Goal: Transaction & Acquisition: Purchase product/service

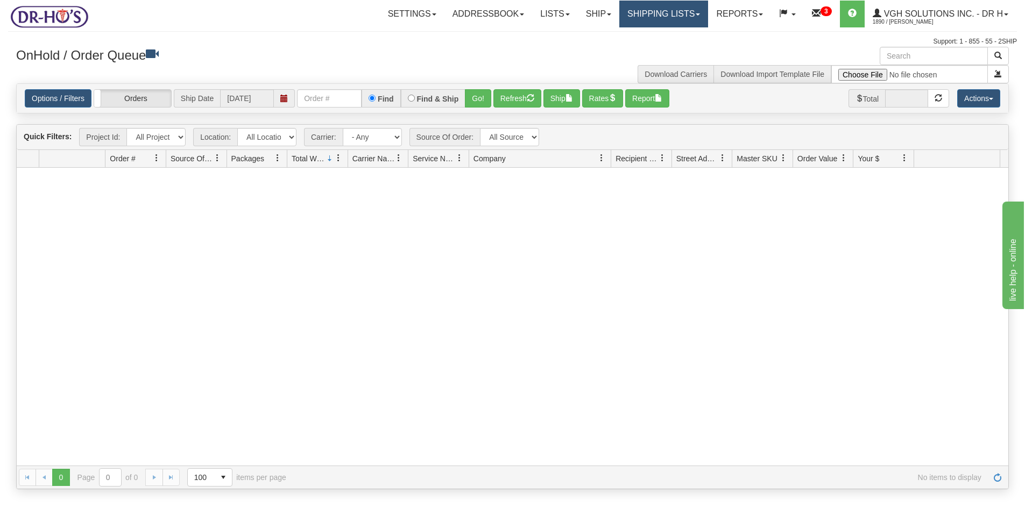
click at [652, 16] on link "Shipping lists" at bounding box center [663, 14] width 89 height 27
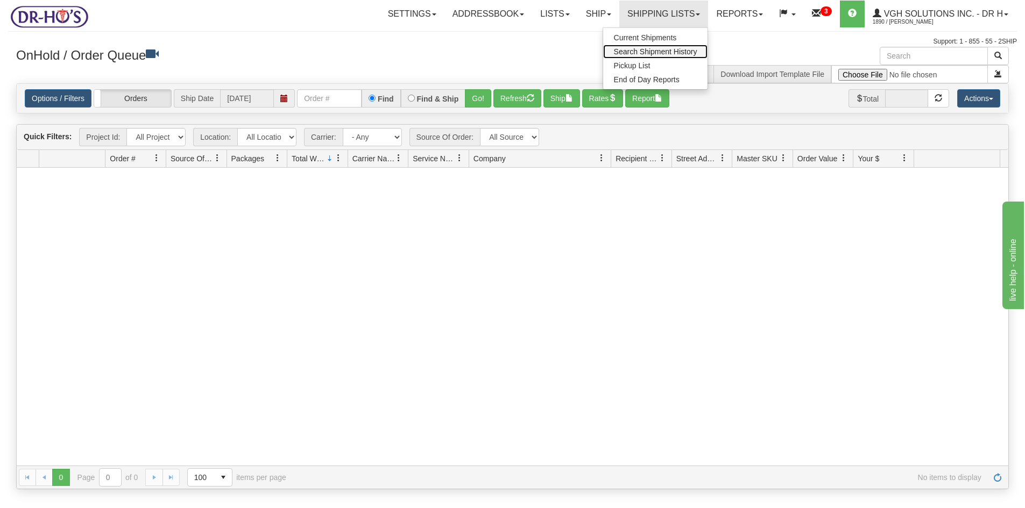
click at [643, 50] on span "Search Shipment History" at bounding box center [655, 51] width 83 height 9
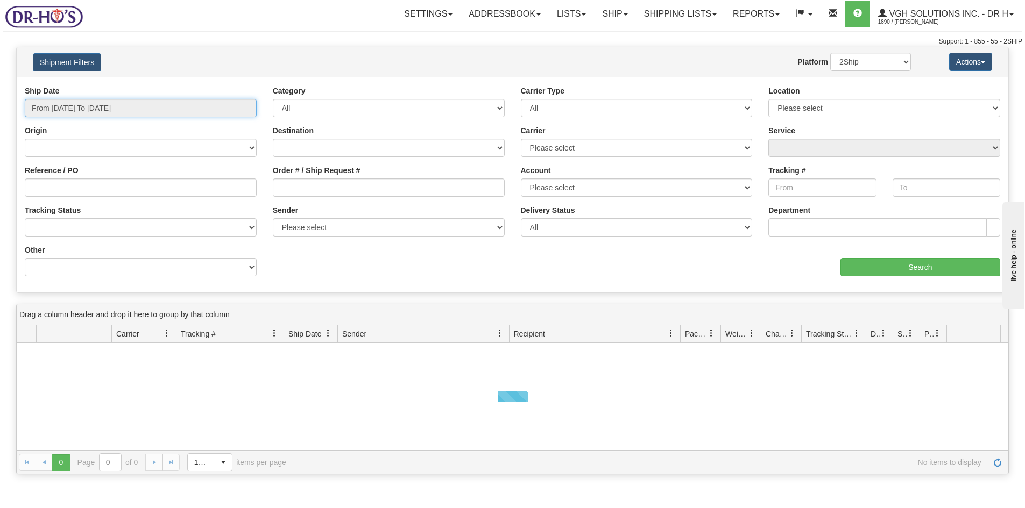
click at [83, 105] on input "From 08/20/2025 To 08/21/2025" at bounding box center [141, 108] width 232 height 18
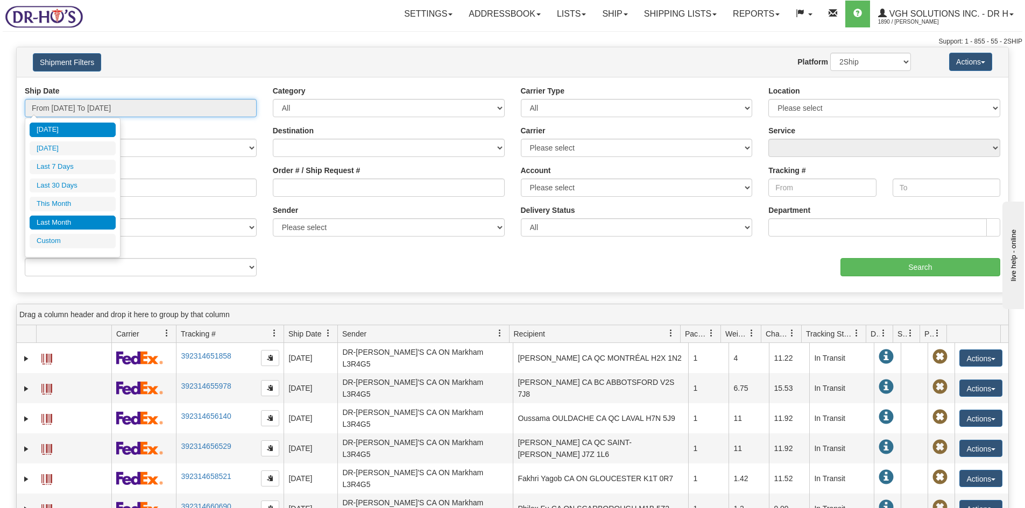
type input "07/01/2025"
type input "07/31/2025"
type input "[DATE]"
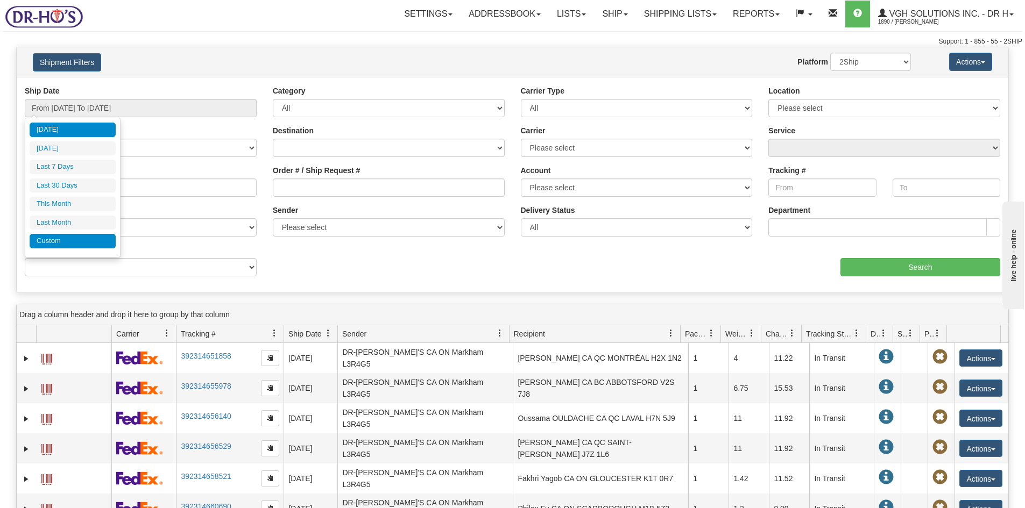
click at [47, 240] on li "Custom" at bounding box center [73, 241] width 86 height 15
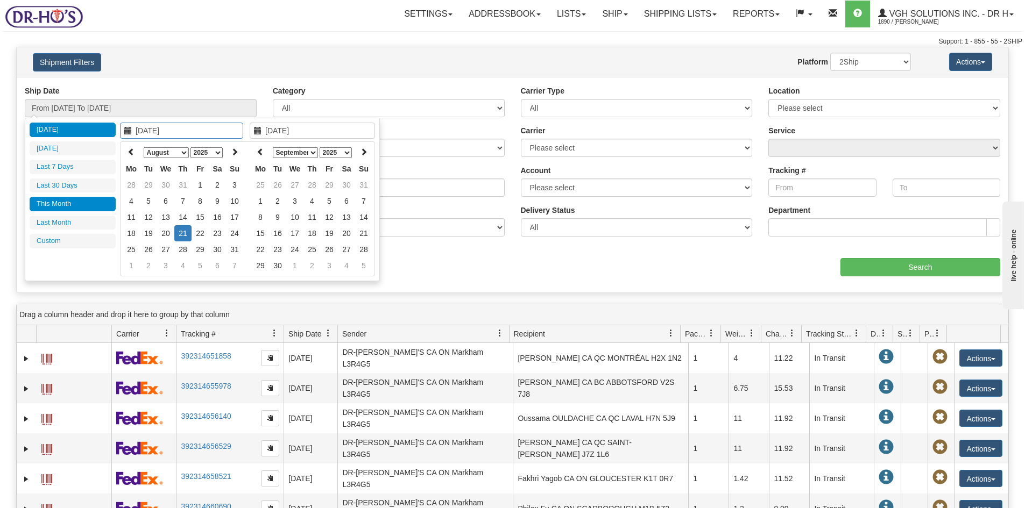
type input "07/01/2025"
type input "[DATE]"
type input "08/01/2025"
type input "08/31/2025"
type input "07/23/2025"
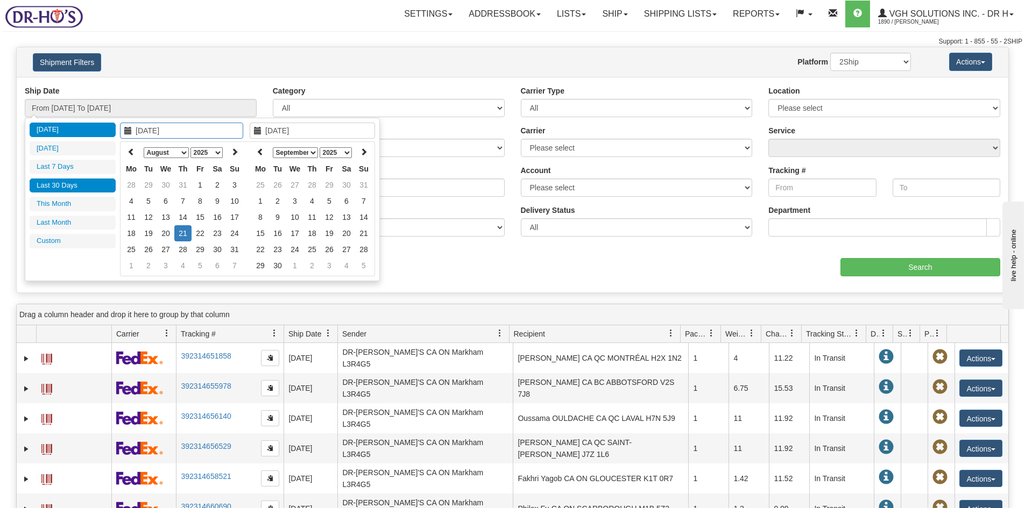
type input "[DATE]"
type input "08/20/2025"
type input "[DATE]"
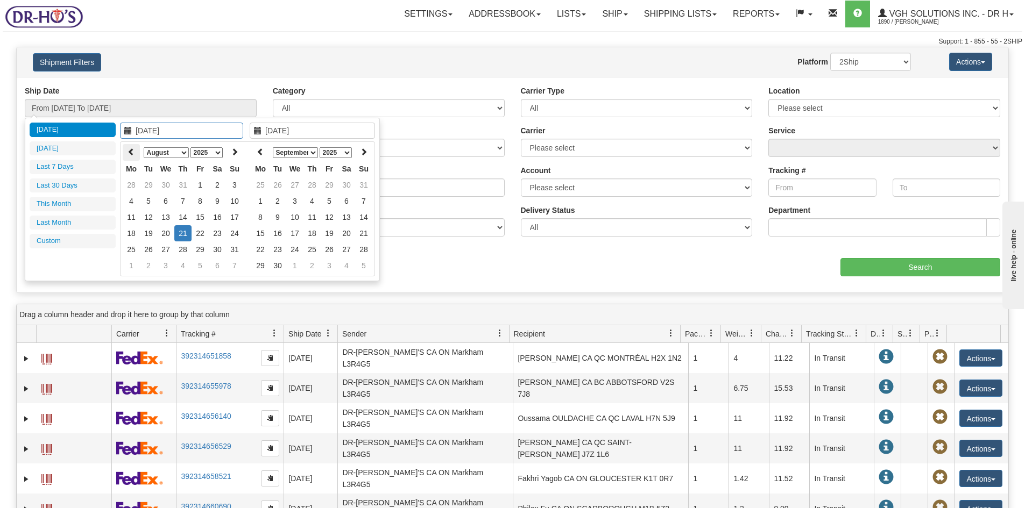
click at [131, 149] on icon at bounding box center [131, 152] width 8 height 8
type input "04/01/2025"
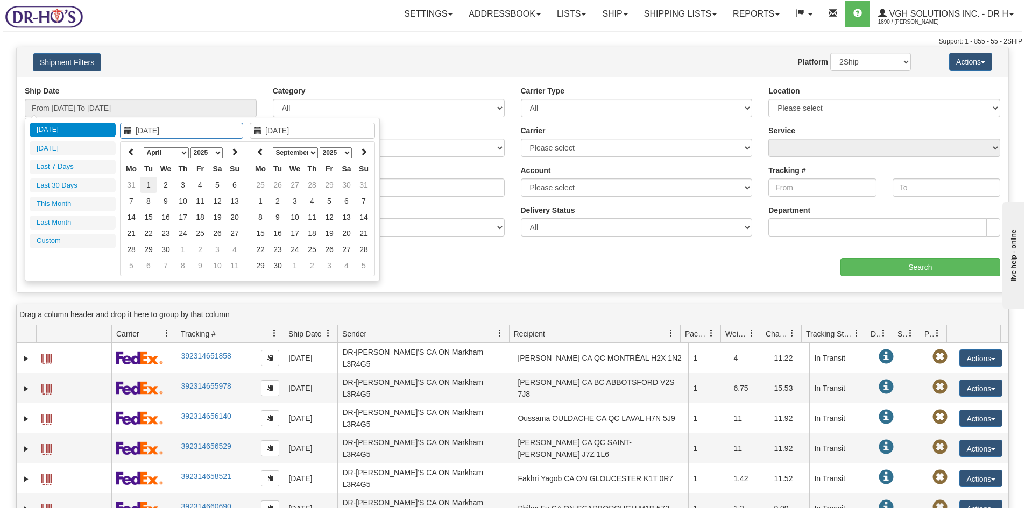
click at [145, 181] on td "1" at bounding box center [148, 185] width 17 height 16
click at [256, 129] on icon at bounding box center [258, 131] width 8 height 8
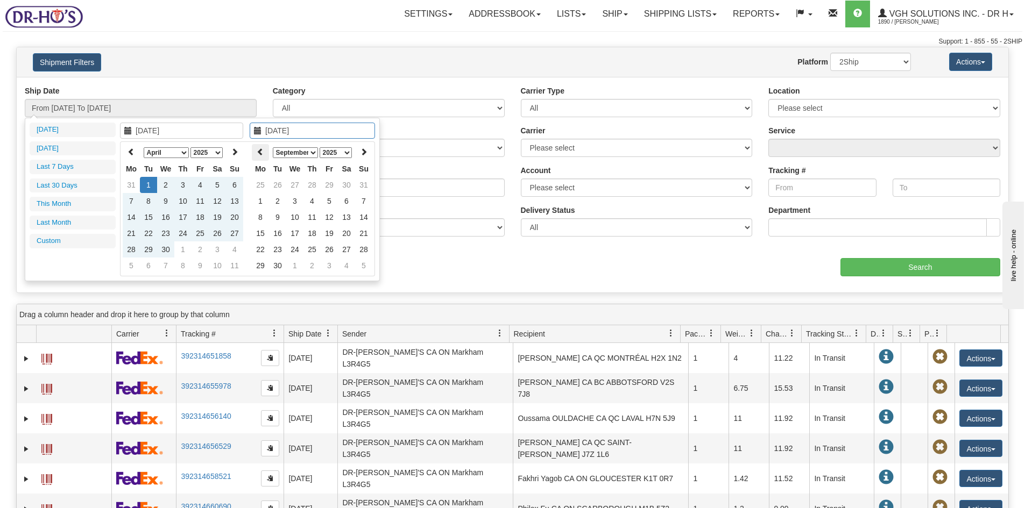
click at [260, 153] on icon at bounding box center [261, 152] width 8 height 8
type input "[DATE]"
click at [314, 233] on td "21" at bounding box center [311, 233] width 17 height 16
type input "From 04/01/2025 To 08/21/2025"
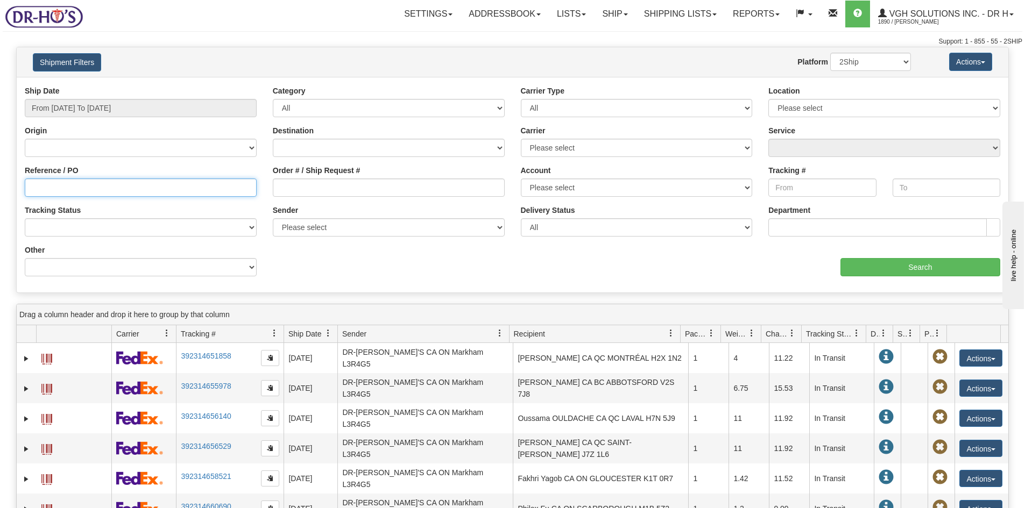
click at [54, 186] on input "Reference / PO" at bounding box center [141, 188] width 232 height 18
paste input "1174006"
type input "1174006"
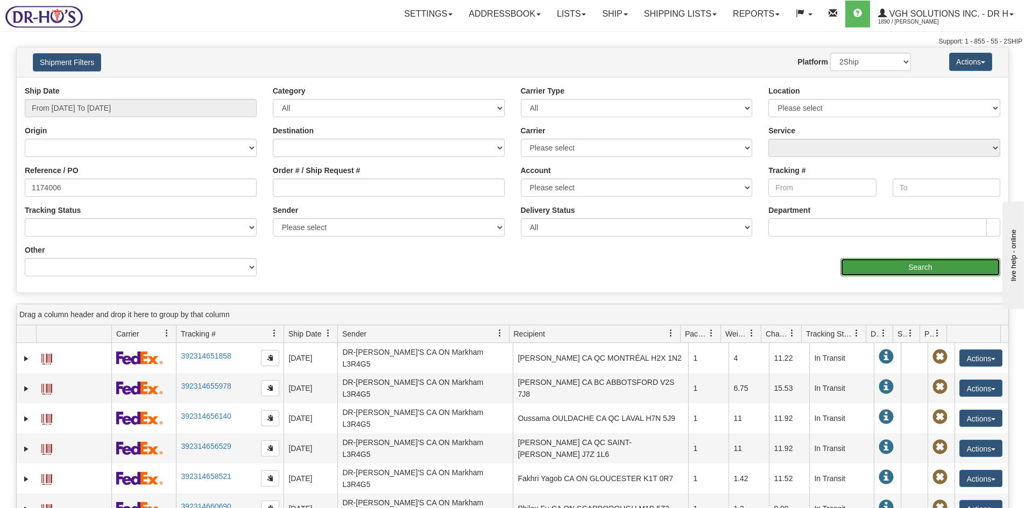
click at [906, 265] on input "Search" at bounding box center [920, 267] width 160 height 18
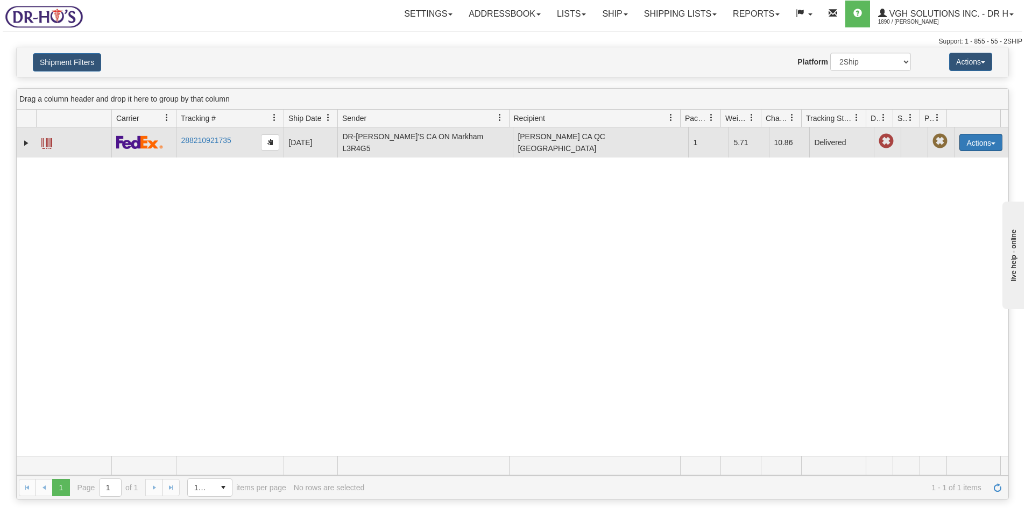
click at [979, 137] on button "Actions" at bounding box center [980, 142] width 43 height 17
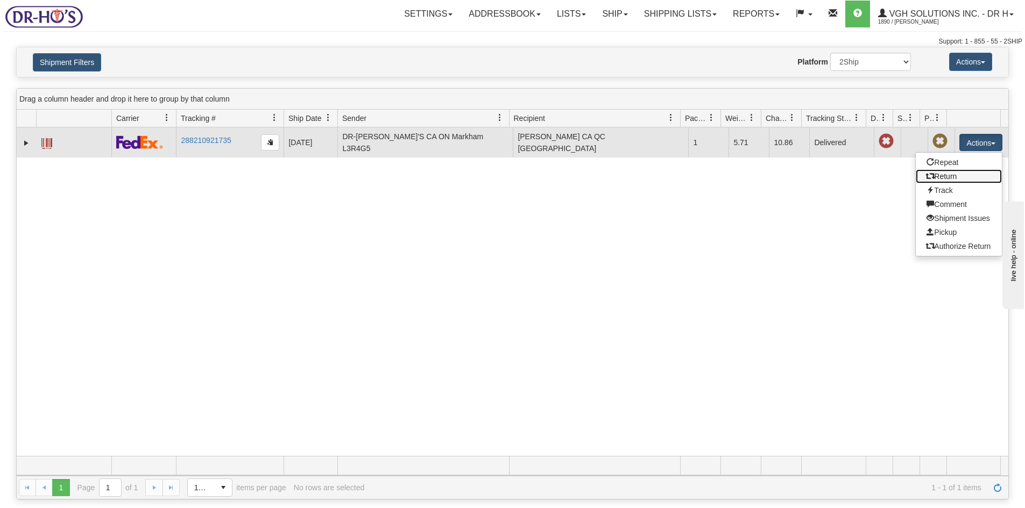
click at [939, 176] on link "Return" at bounding box center [959, 176] width 86 height 14
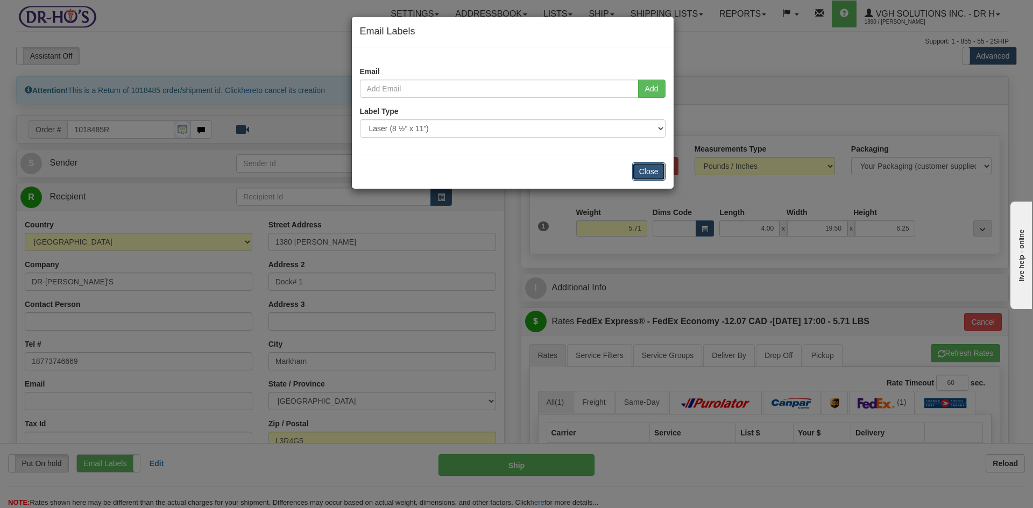
click at [650, 171] on button "Close" at bounding box center [648, 171] width 33 height 18
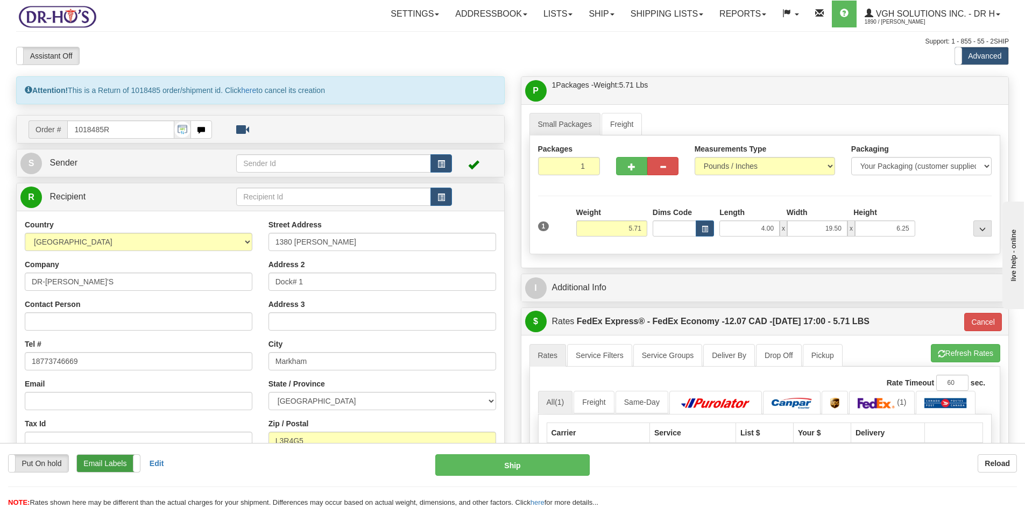
click at [99, 468] on label "Email Labels" at bounding box center [108, 463] width 63 height 17
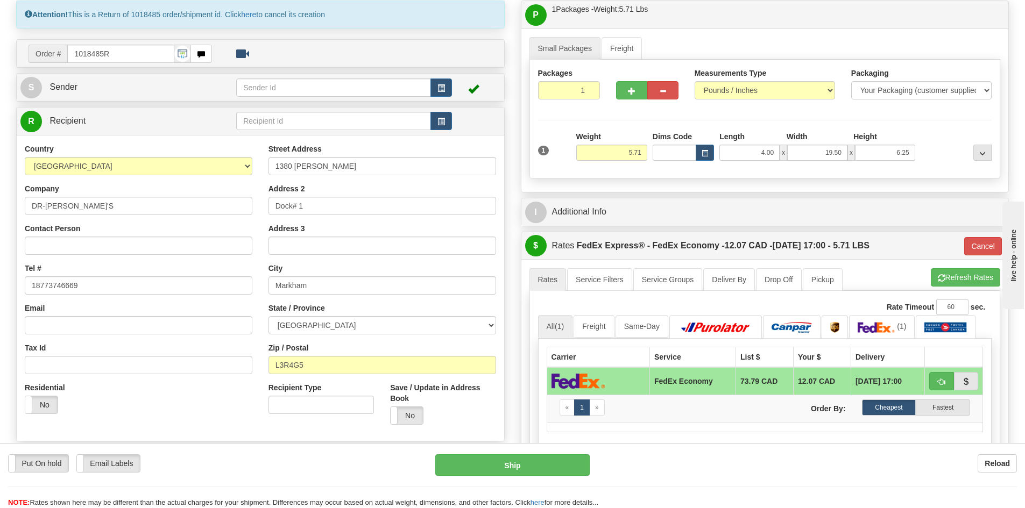
scroll to position [108, 0]
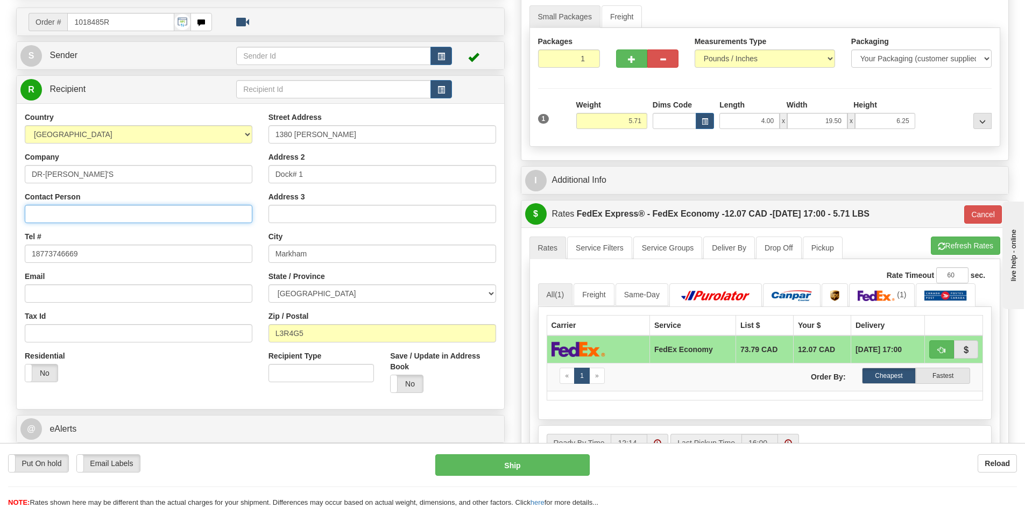
click at [60, 217] on input "Contact Person" at bounding box center [139, 214] width 228 height 18
click at [304, 18] on div at bounding box center [360, 19] width 280 height 13
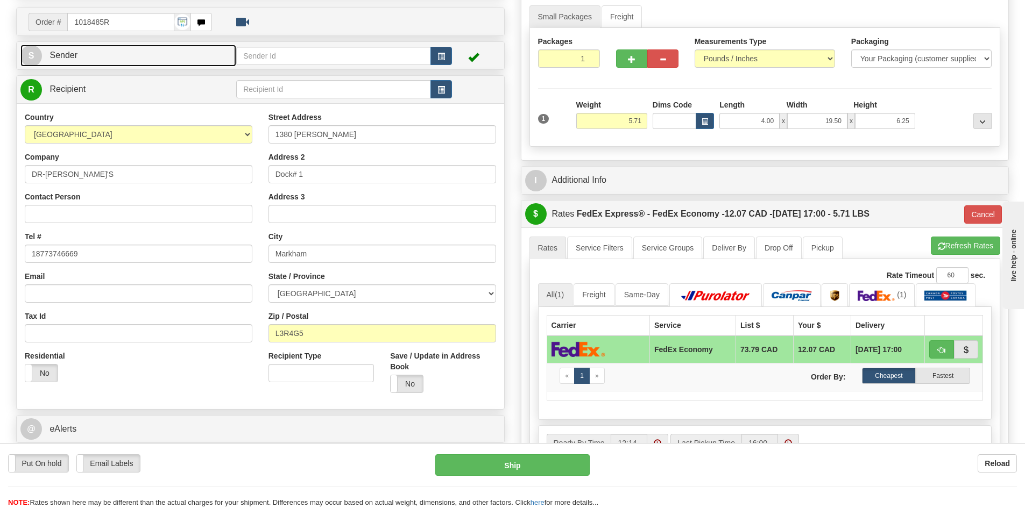
click at [123, 55] on link "S Sender" at bounding box center [128, 56] width 216 height 22
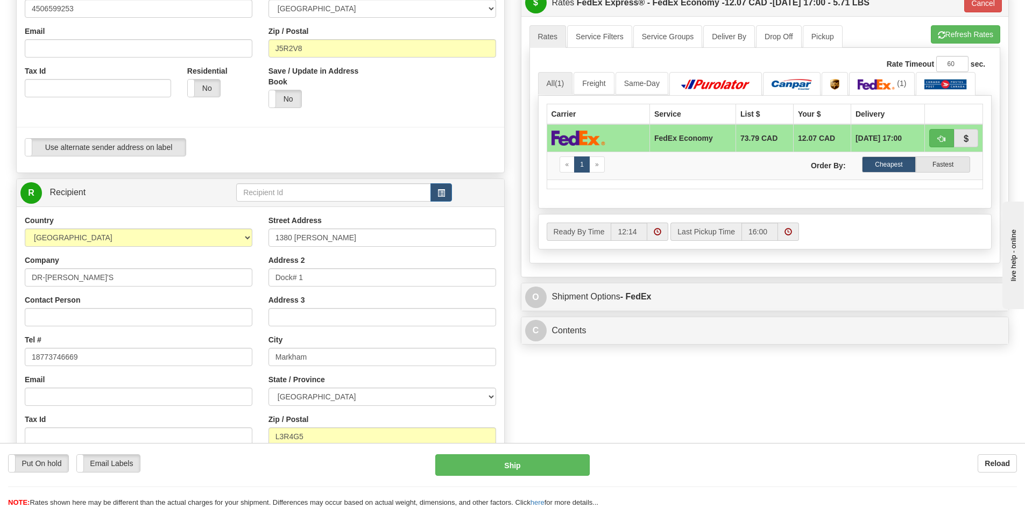
scroll to position [430, 0]
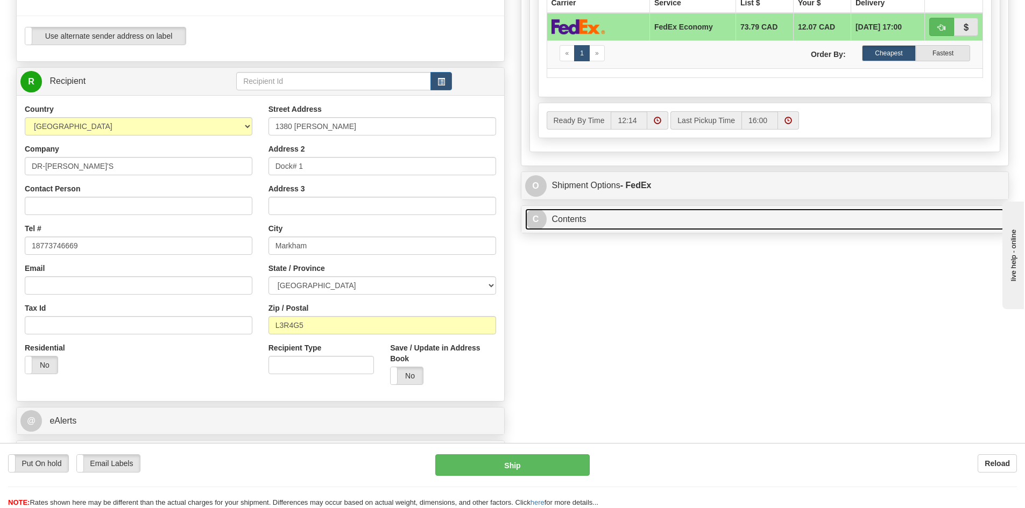
click at [645, 223] on link "C Contents" at bounding box center [765, 220] width 480 height 22
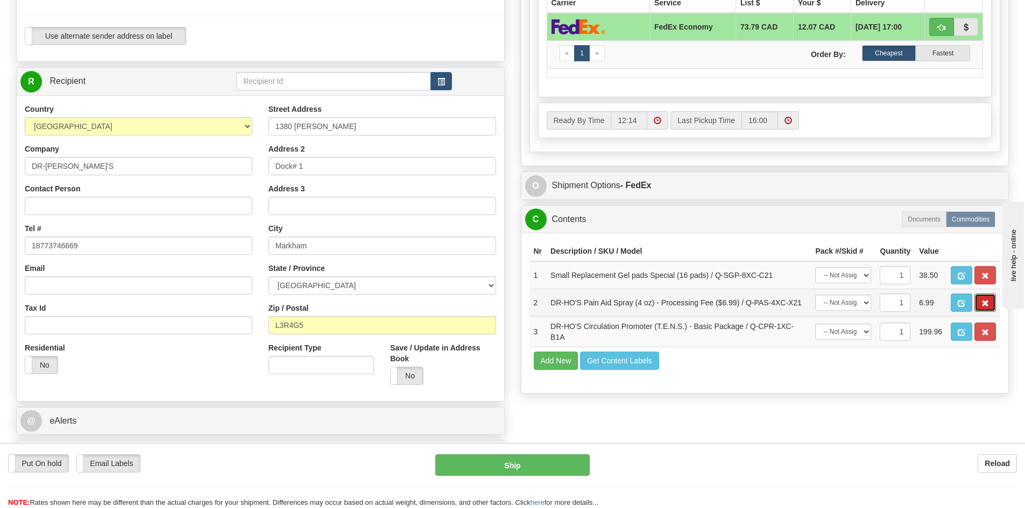
click at [989, 303] on button "button" at bounding box center [985, 303] width 22 height 18
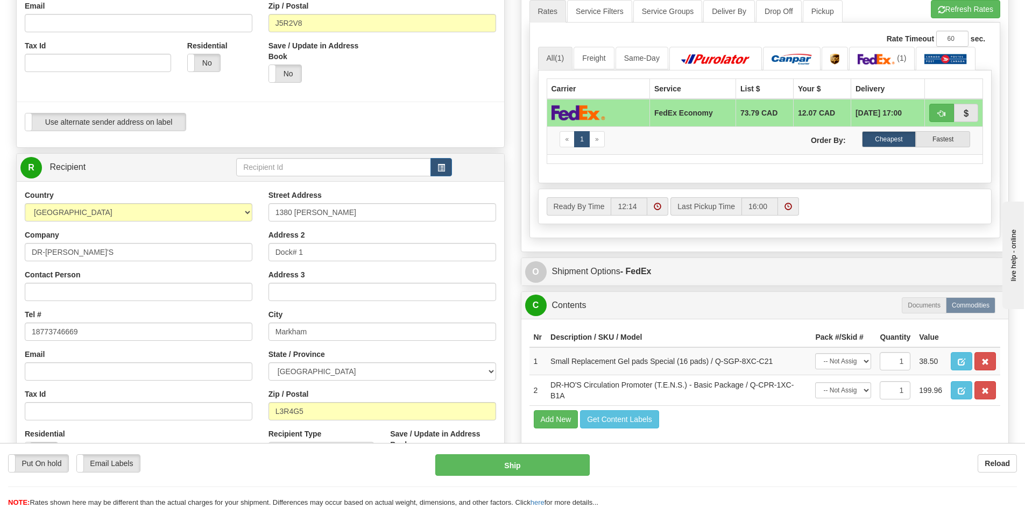
scroll to position [323, 0]
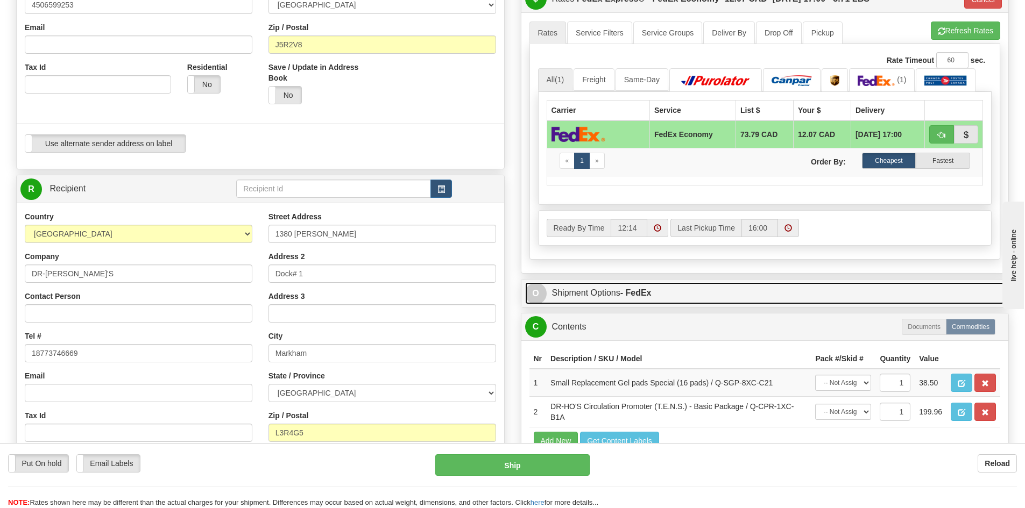
click at [731, 294] on link "O Shipment Options - FedEx" at bounding box center [765, 293] width 480 height 22
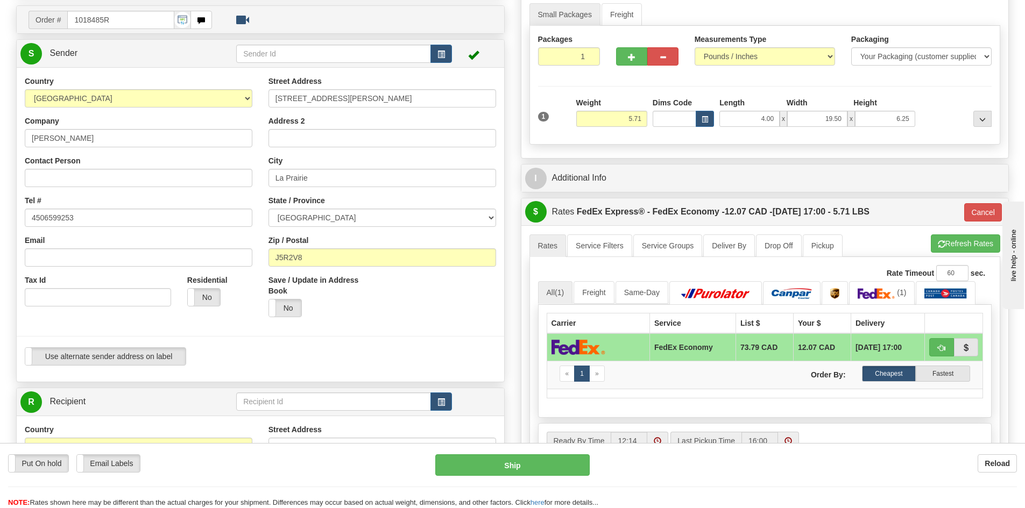
scroll to position [108, 0]
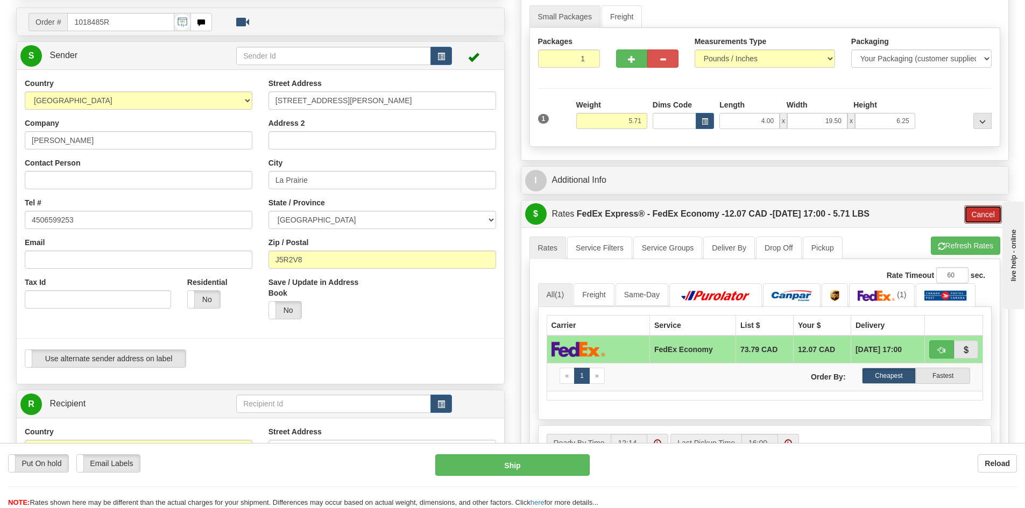
click at [983, 215] on button "Cancel" at bounding box center [983, 214] width 38 height 18
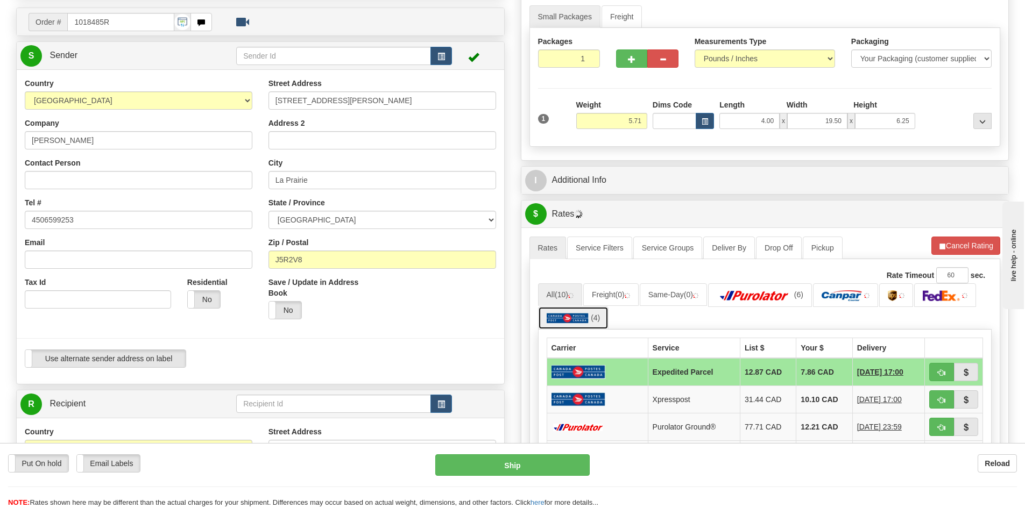
click at [570, 321] on img at bounding box center [568, 318] width 42 height 11
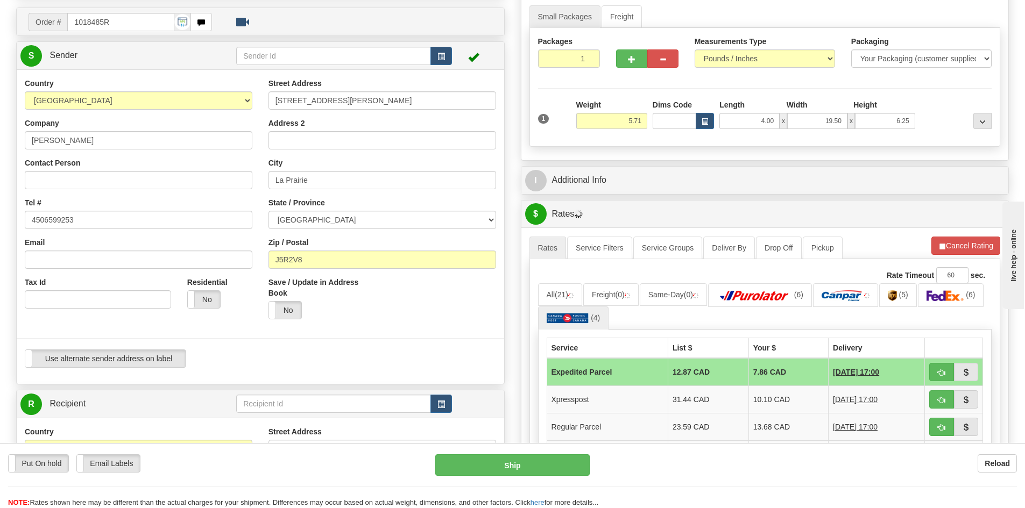
click at [606, 370] on td "Expedited Parcel" at bounding box center [607, 372] width 121 height 28
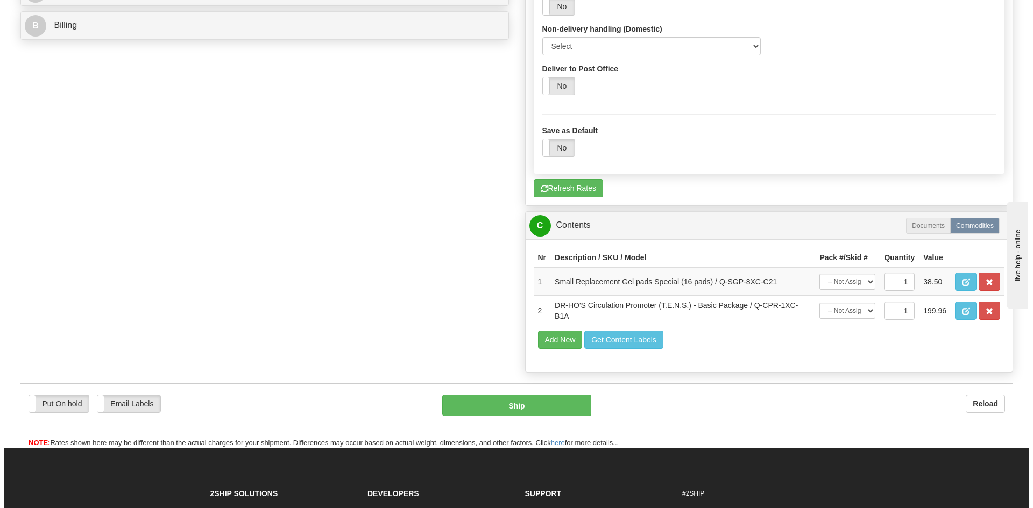
scroll to position [861, 0]
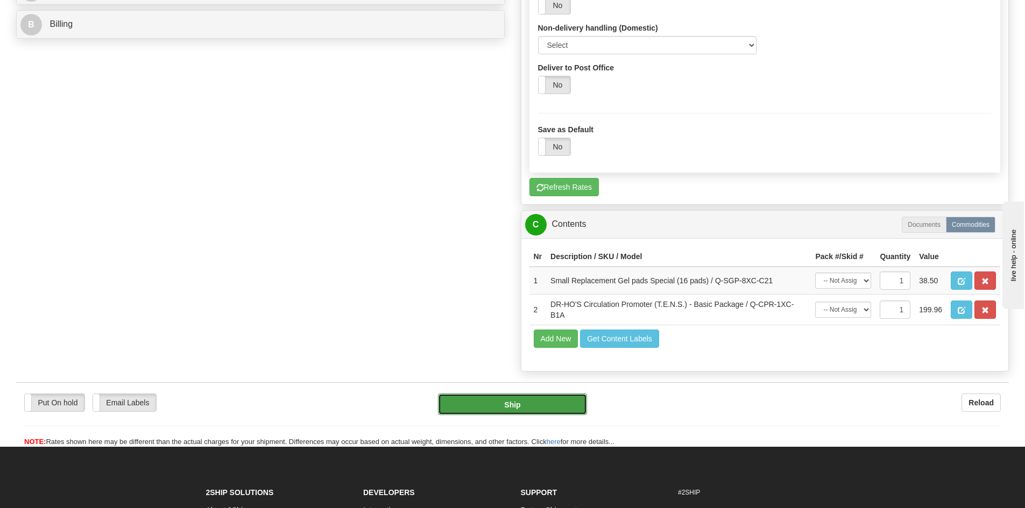
click at [503, 408] on button "Ship" at bounding box center [512, 405] width 149 height 22
type input "DOM.EP"
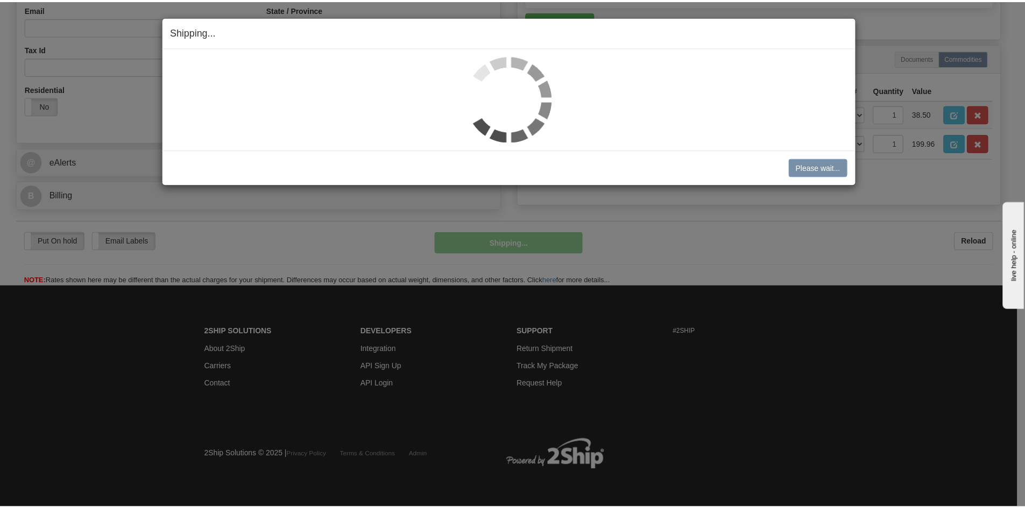
scroll to position [690, 0]
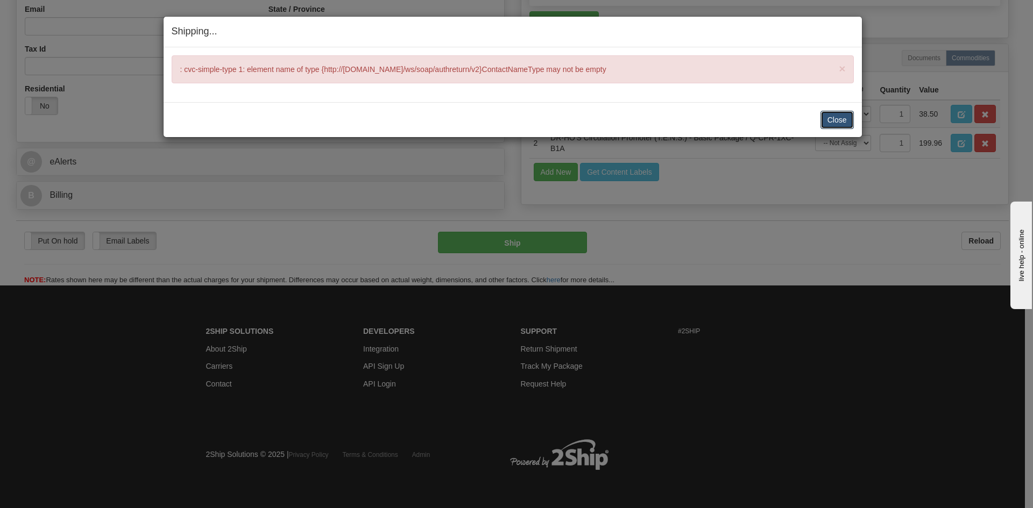
drag, startPoint x: 840, startPoint y: 122, endPoint x: 551, endPoint y: 196, distance: 298.4
click at [837, 121] on button "Close" at bounding box center [836, 120] width 33 height 18
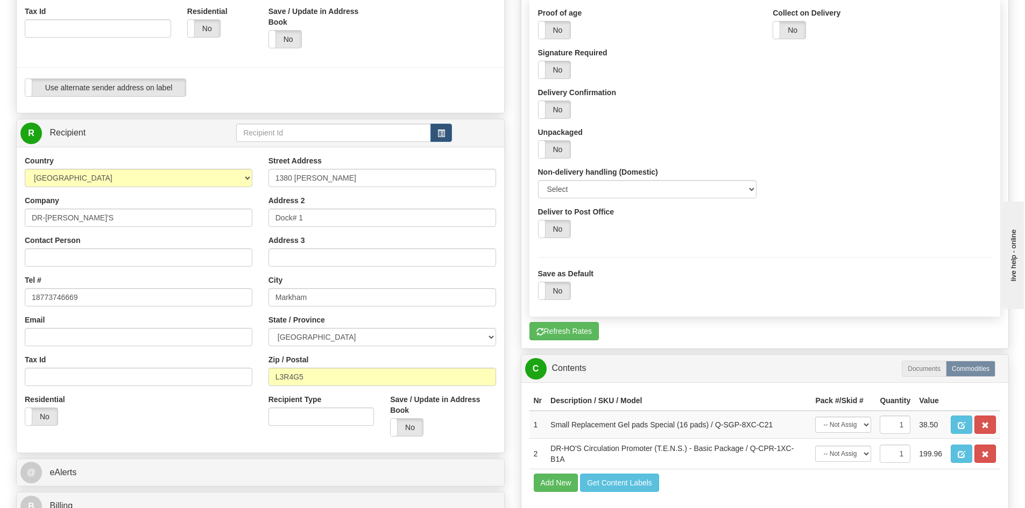
scroll to position [367, 0]
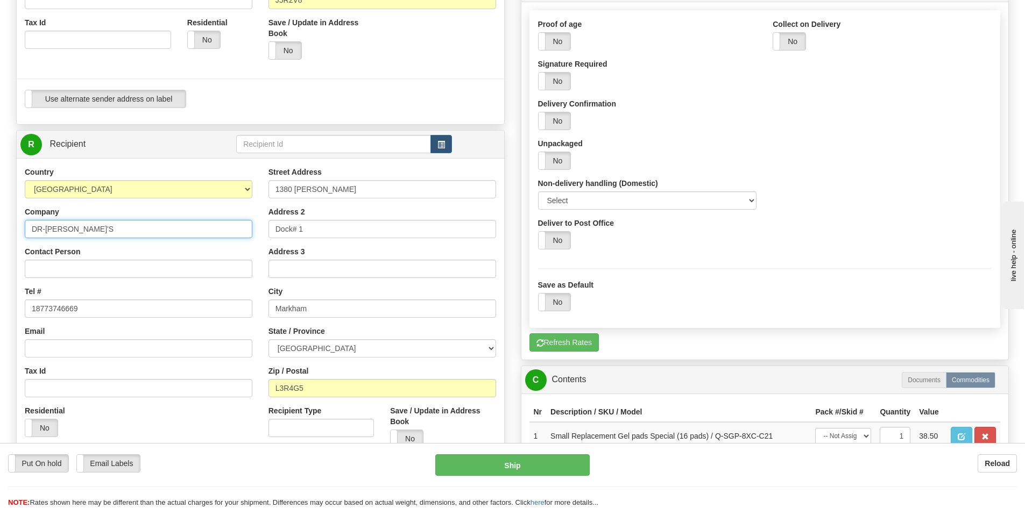
drag, startPoint x: 27, startPoint y: 230, endPoint x: 86, endPoint y: 232, distance: 59.2
click at [86, 231] on input "DR-[PERSON_NAME]'S" at bounding box center [139, 229] width 228 height 18
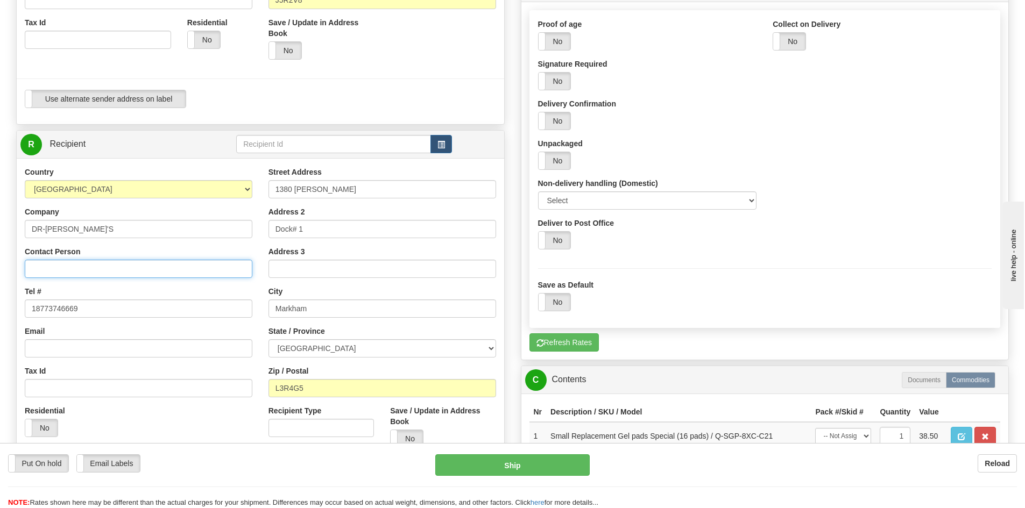
click at [48, 273] on input "Contact Person" at bounding box center [139, 269] width 228 height 18
paste input "DR-[PERSON_NAME]'S"
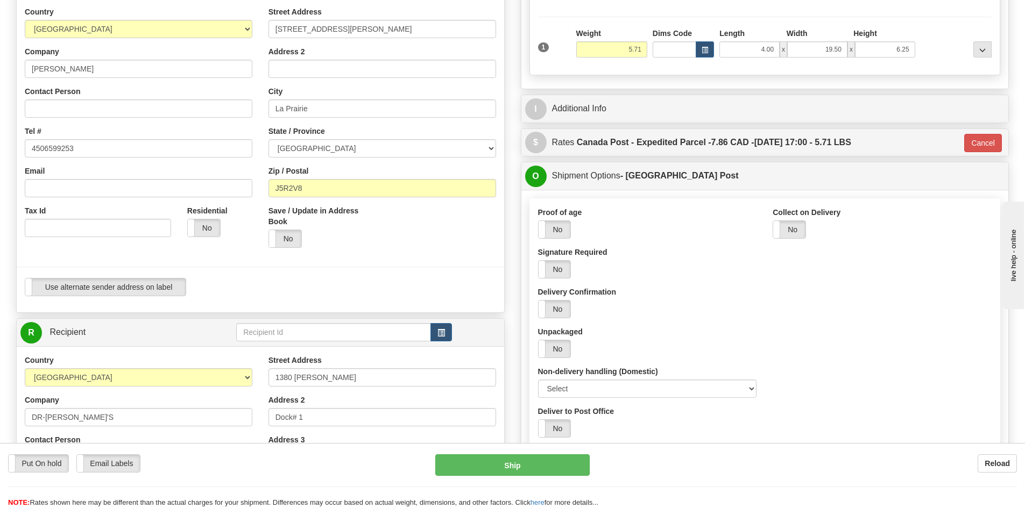
scroll to position [152, 0]
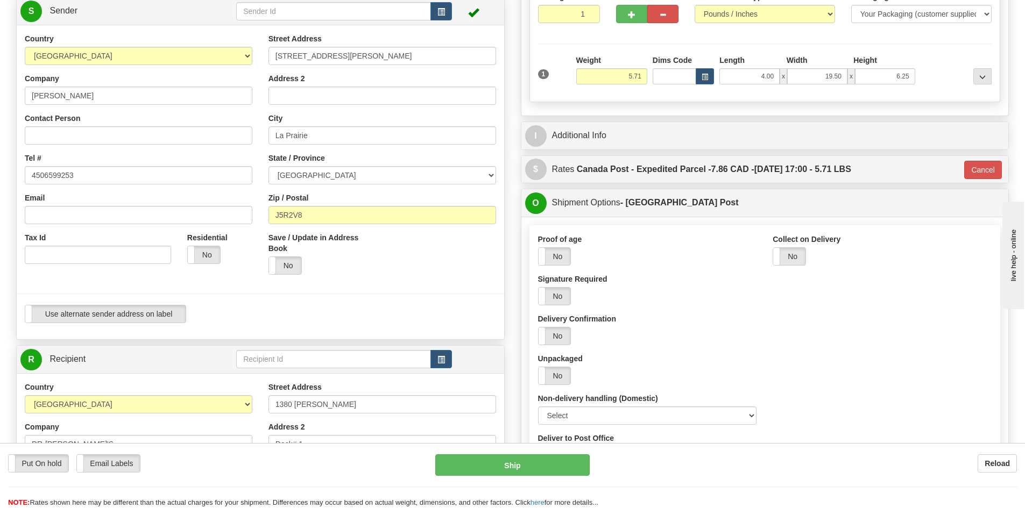
type input "DR-[PERSON_NAME]'S"
drag, startPoint x: 30, startPoint y: 93, endPoint x: 89, endPoint y: 95, distance: 59.2
click at [89, 95] on input "Diane Savoie" at bounding box center [139, 96] width 228 height 18
click at [51, 138] on input "Contact Person" at bounding box center [139, 135] width 228 height 18
paste input "Diane Savoie"
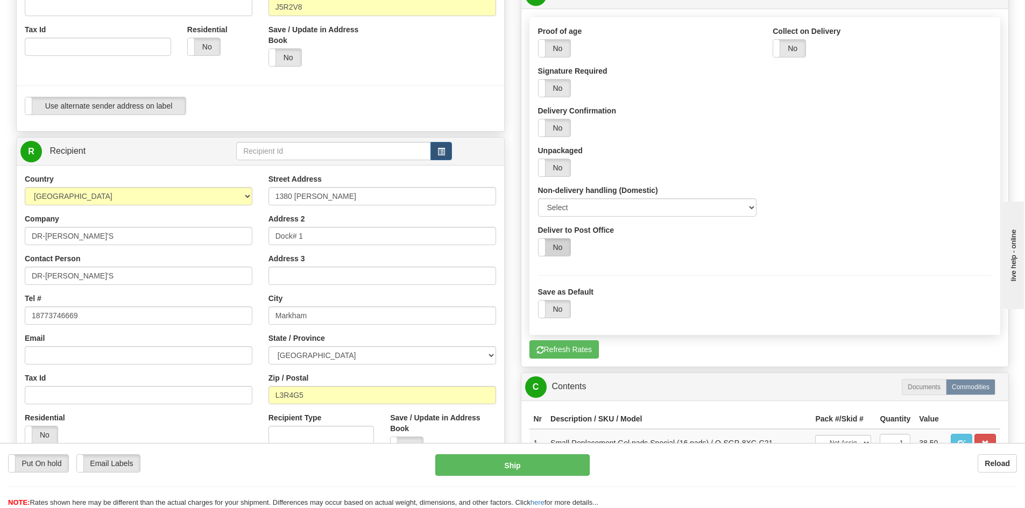
scroll to position [367, 0]
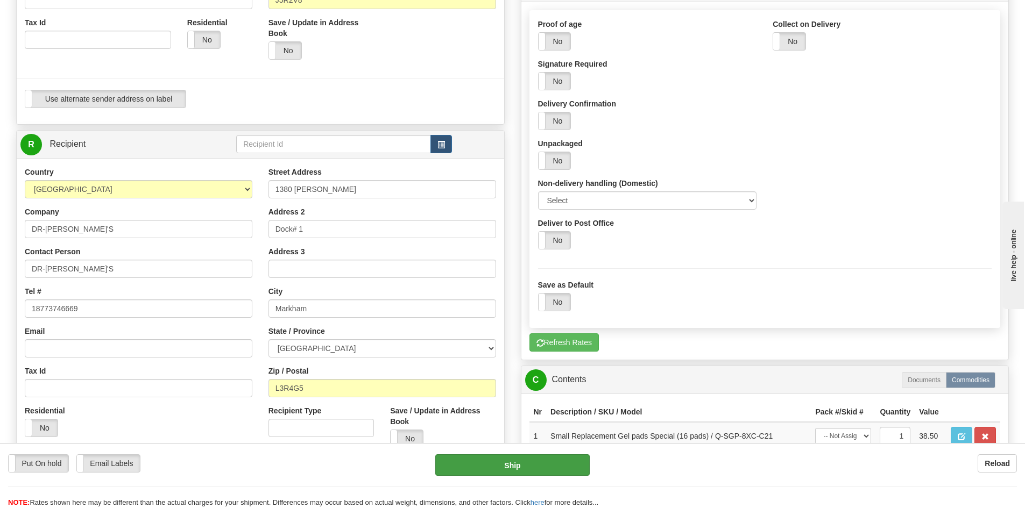
type input "Diane Savoie"
click at [518, 467] on button "Ship" at bounding box center [512, 466] width 154 height 22
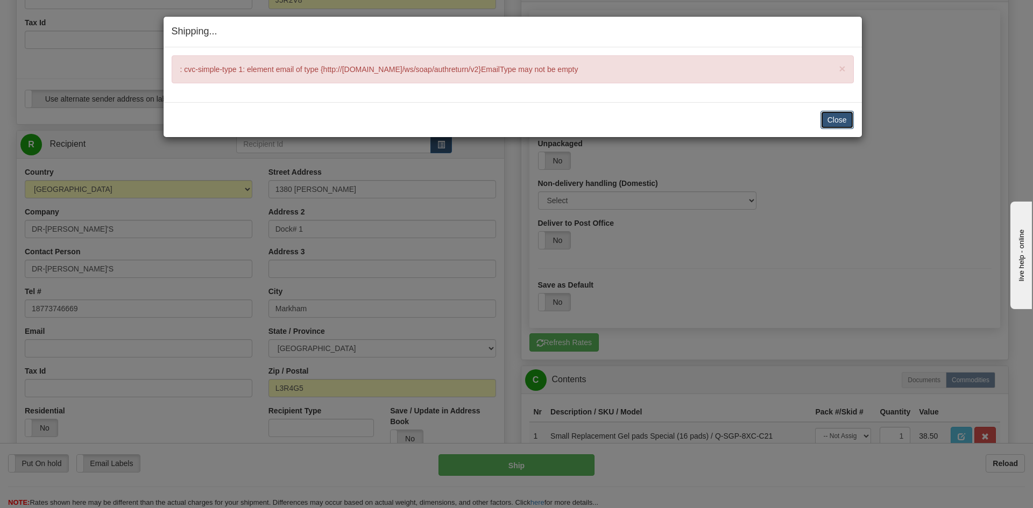
drag, startPoint x: 838, startPoint y: 120, endPoint x: 691, endPoint y: 167, distance: 154.1
click at [838, 120] on button "Close" at bounding box center [836, 120] width 33 height 18
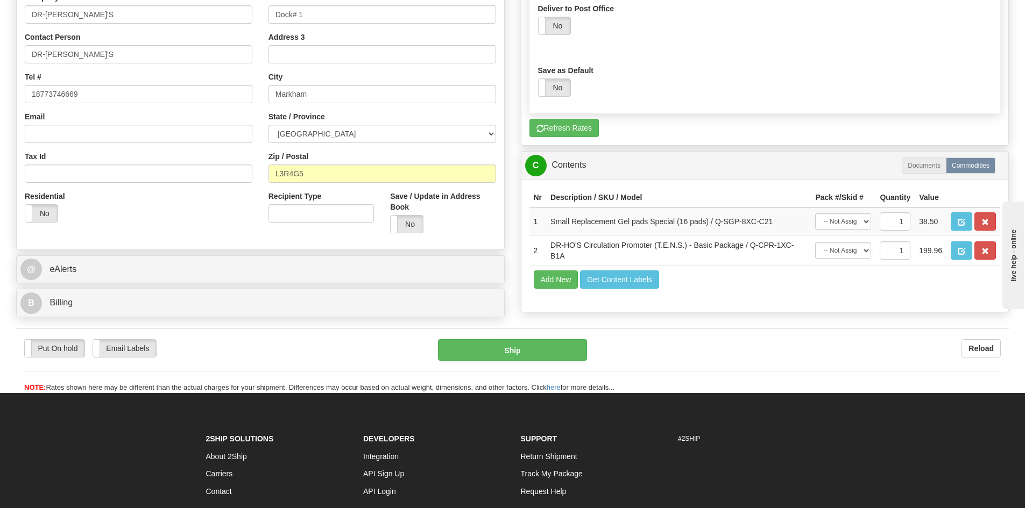
scroll to position [583, 0]
click at [124, 351] on label "Email Labels" at bounding box center [124, 347] width 63 height 17
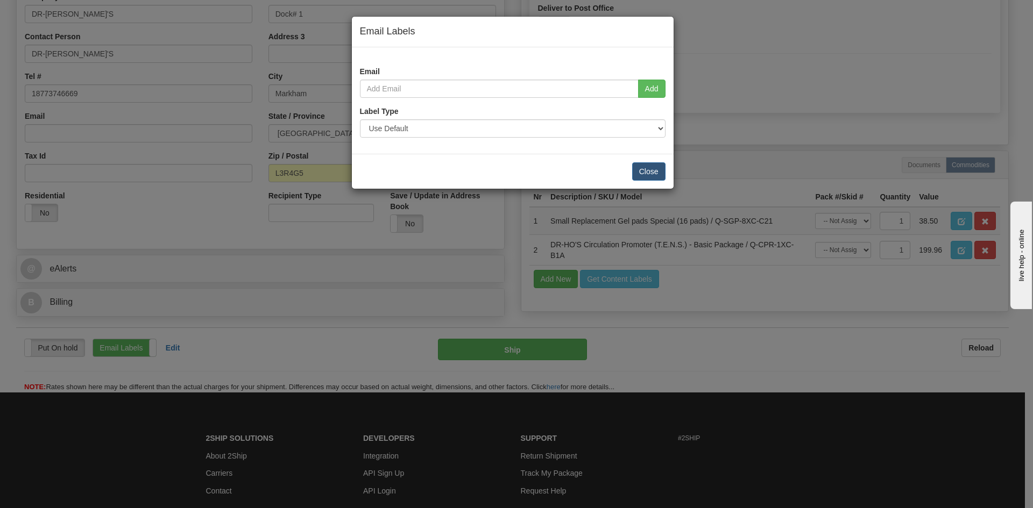
click at [135, 349] on div "Email Labels Email Add Label Type Use Default Laser (8 ½” x 11”) Thermal (4” x …" at bounding box center [516, 254] width 1033 height 508
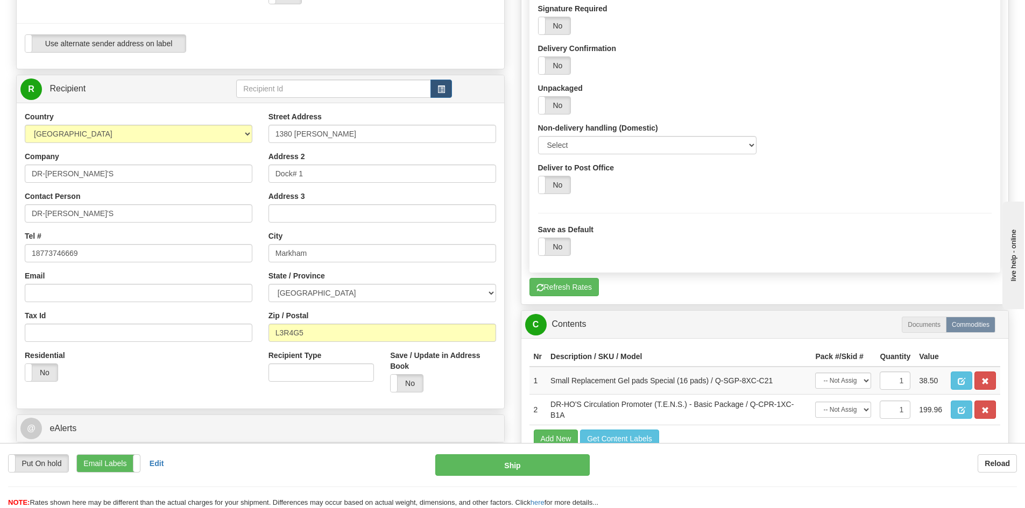
scroll to position [367, 0]
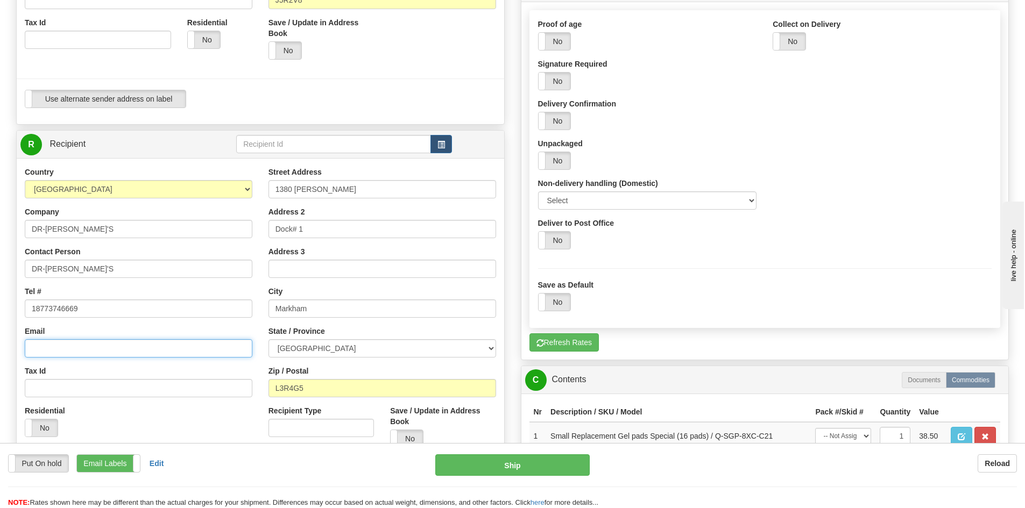
click at [38, 346] on input "Email" at bounding box center [139, 348] width 228 height 18
type input "[PERSON_NAME][EMAIL_ADDRESS][DOMAIN_NAME]"
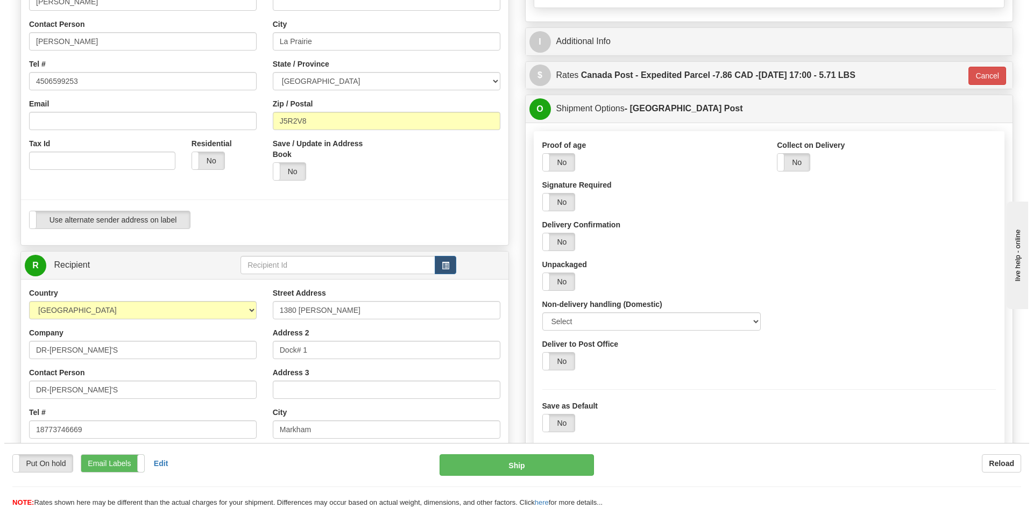
scroll to position [206, 0]
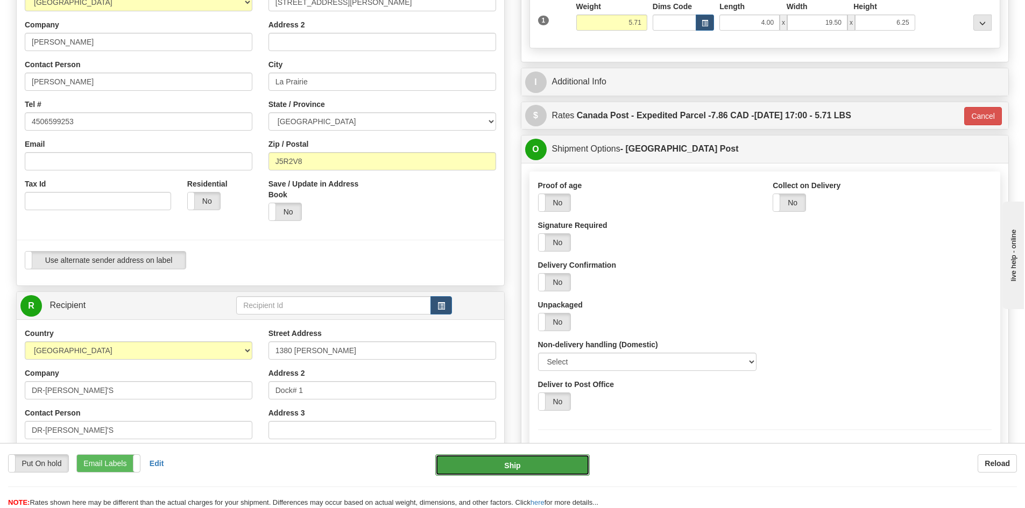
click at [500, 470] on button "Ship" at bounding box center [512, 466] width 154 height 22
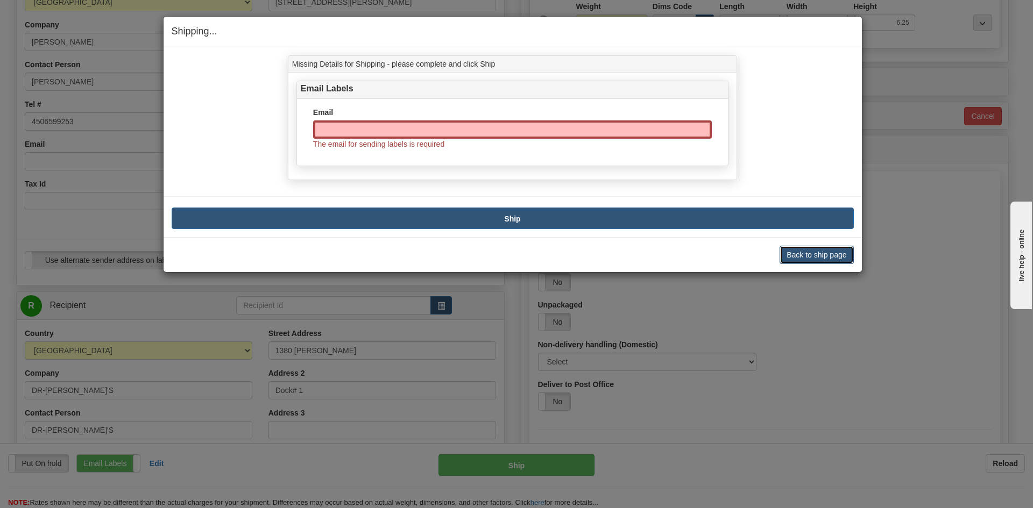
click at [783, 259] on button "Back to ship page" at bounding box center [816, 255] width 74 height 18
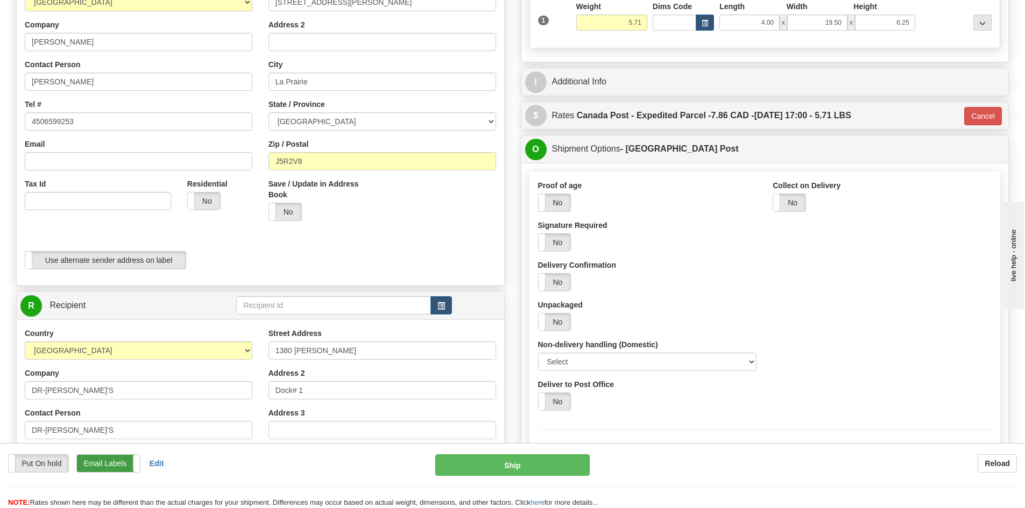
click at [91, 464] on label "Email Labels" at bounding box center [108, 463] width 63 height 17
click at [493, 469] on button "Ship" at bounding box center [512, 466] width 154 height 22
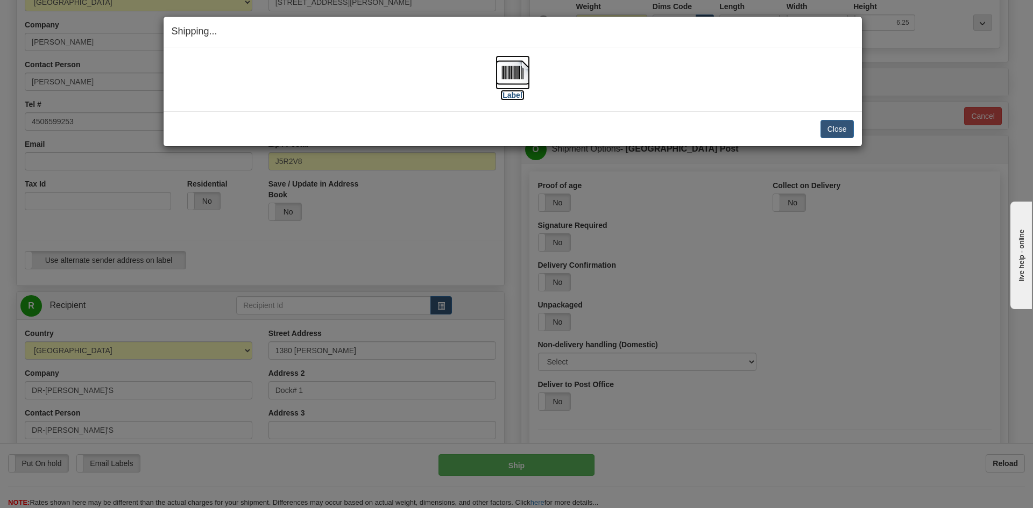
click at [513, 75] on img at bounding box center [512, 72] width 34 height 34
click at [836, 127] on button "Close" at bounding box center [836, 129] width 33 height 18
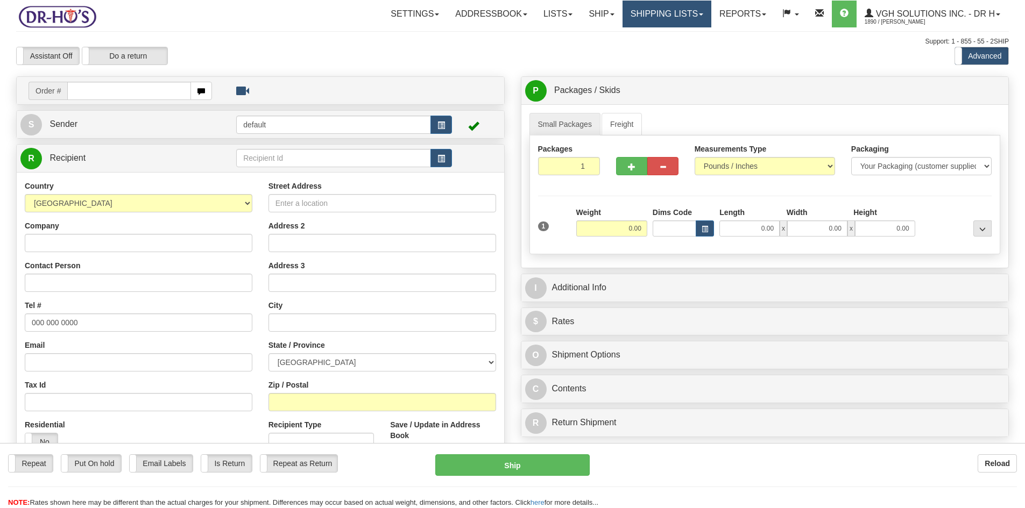
click at [654, 16] on link "Shipping lists" at bounding box center [666, 14] width 89 height 27
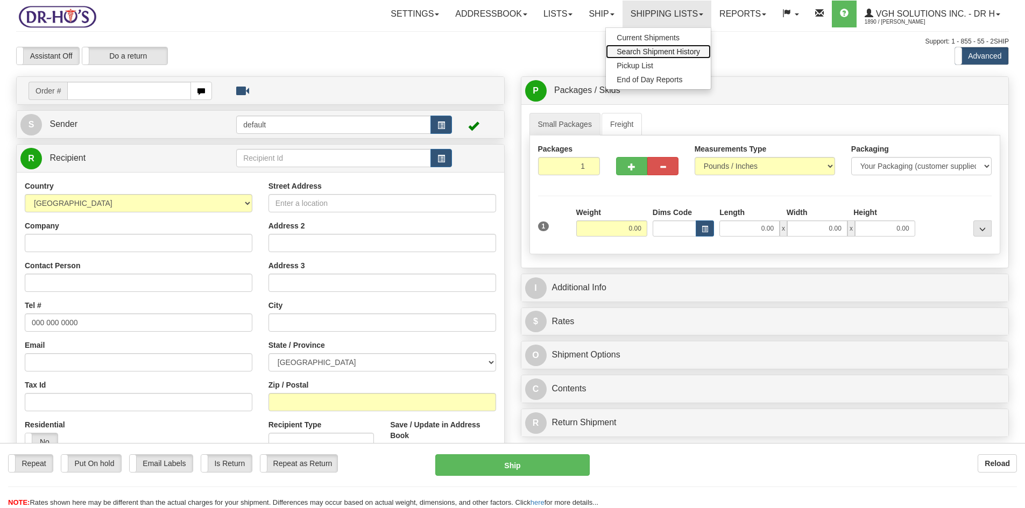
click at [634, 51] on span "Search Shipment History" at bounding box center [657, 51] width 83 height 9
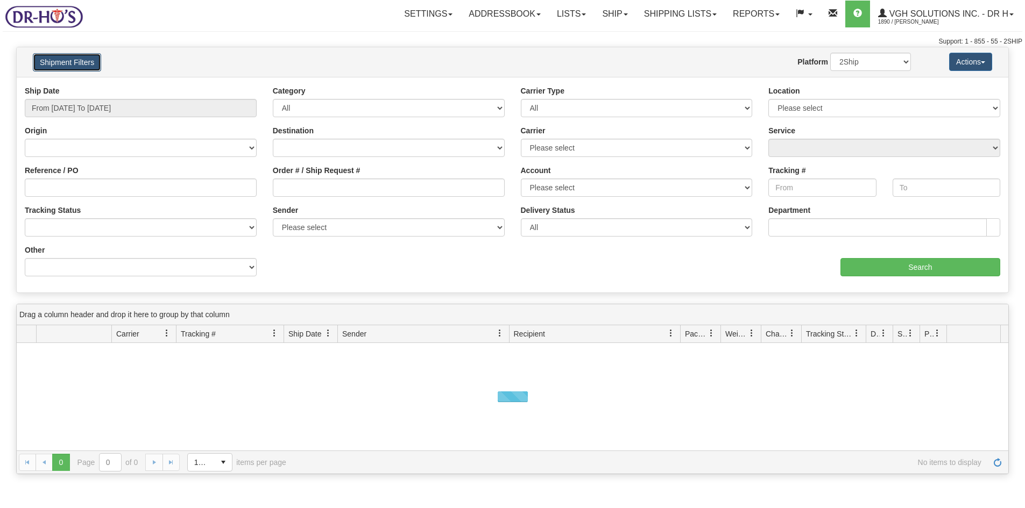
click at [63, 61] on button "Shipment Filters" at bounding box center [67, 62] width 68 height 18
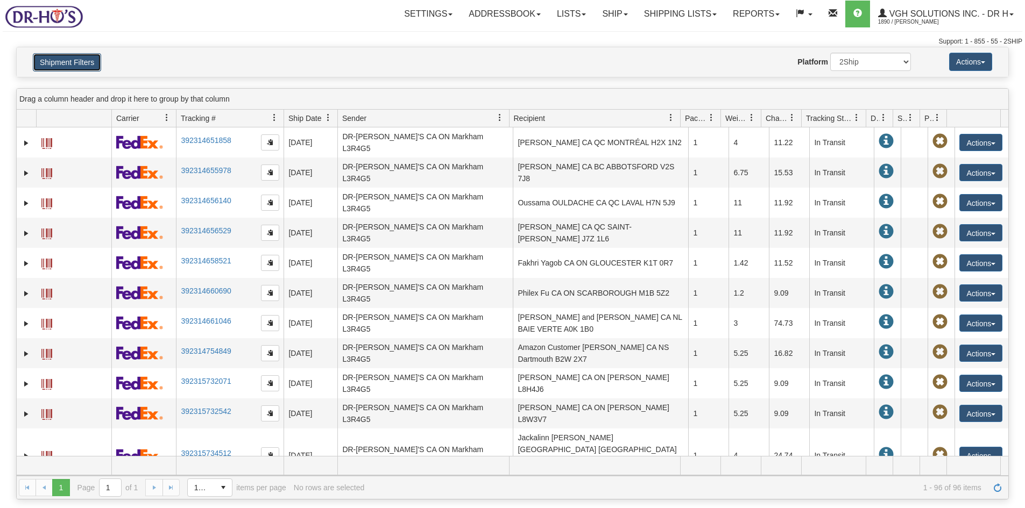
click at [74, 64] on button "Shipment Filters" at bounding box center [67, 62] width 68 height 18
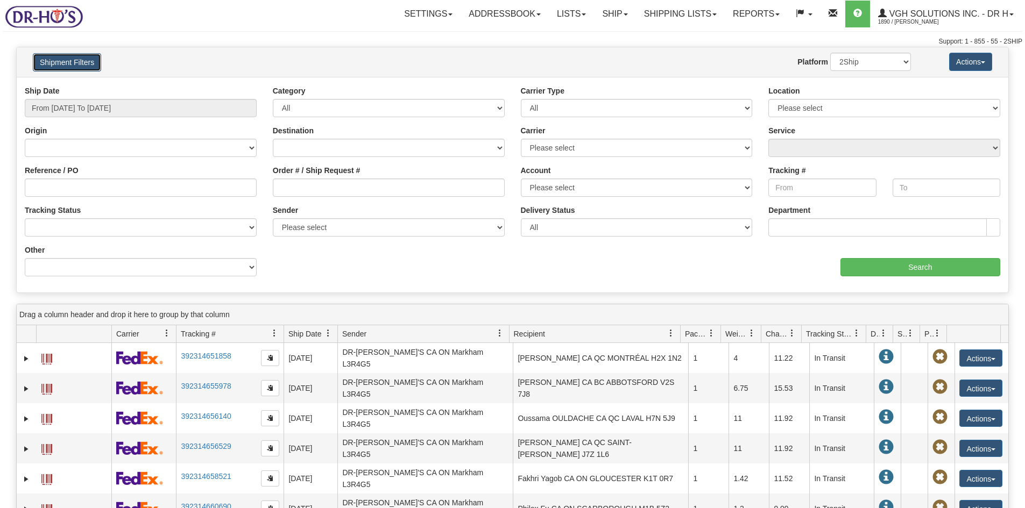
click at [61, 66] on button "Shipment Filters" at bounding box center [67, 62] width 68 height 18
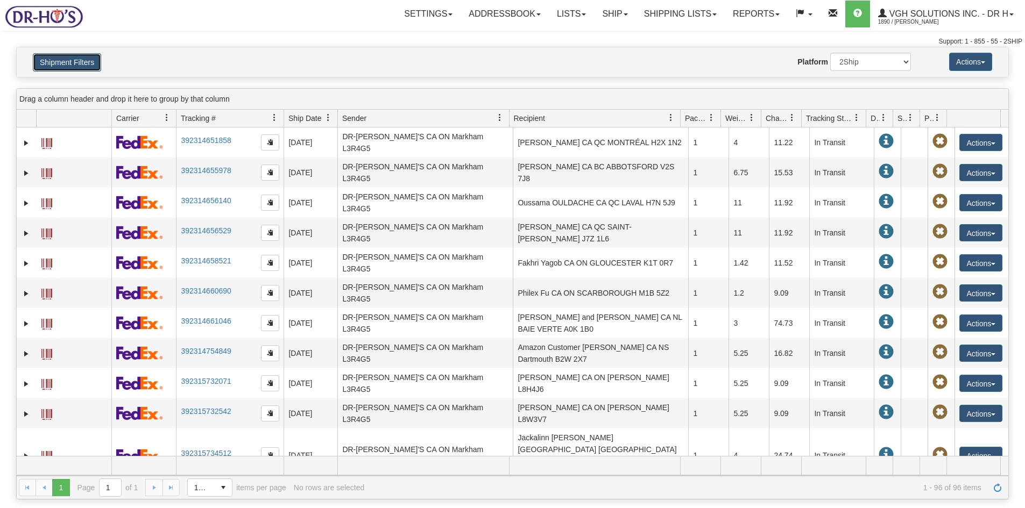
click at [61, 66] on button "Shipment Filters" at bounding box center [67, 62] width 68 height 18
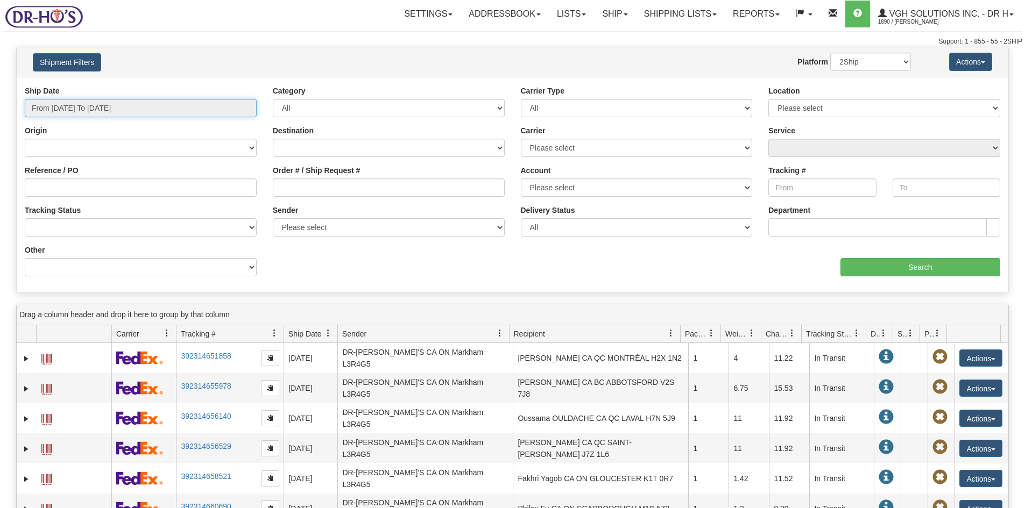
click at [173, 109] on input "From 08/20/2025 To 08/21/2025" at bounding box center [141, 108] width 232 height 18
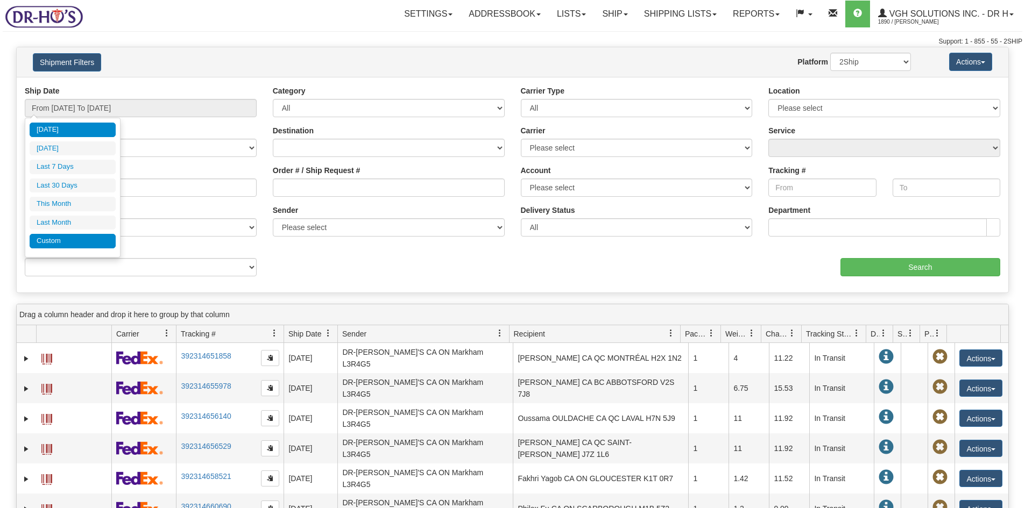
click at [52, 237] on li "Custom" at bounding box center [73, 241] width 86 height 15
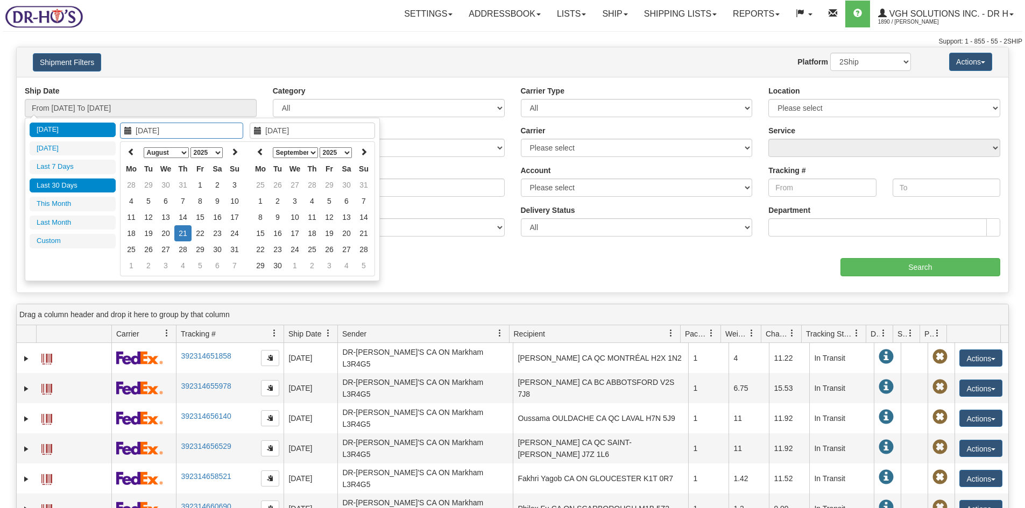
type input "07/01/2025"
type input "07/31/2025"
type input "[DATE]"
type input "08/01/2025"
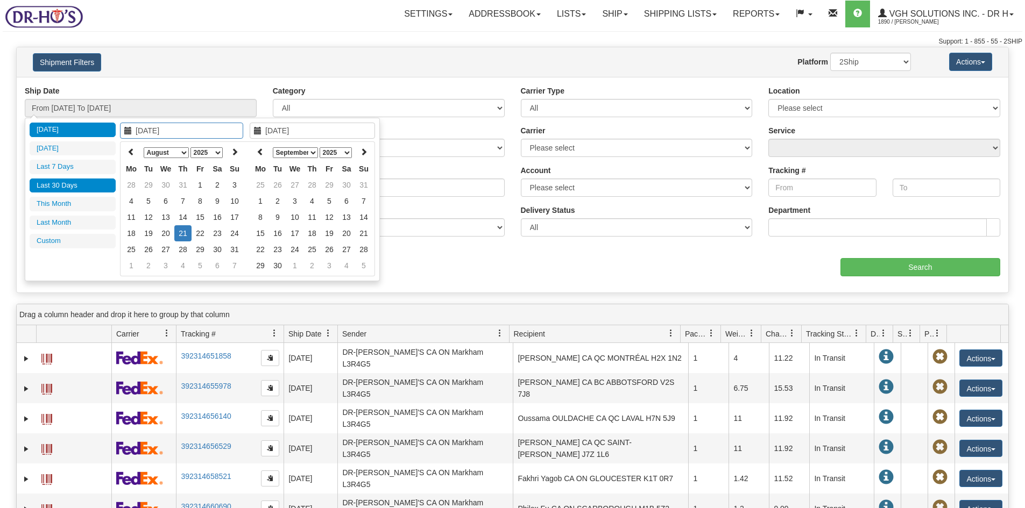
type input "08/31/2025"
type input "[DATE]"
click at [129, 151] on icon at bounding box center [131, 152] width 8 height 8
type input "07/01/2025"
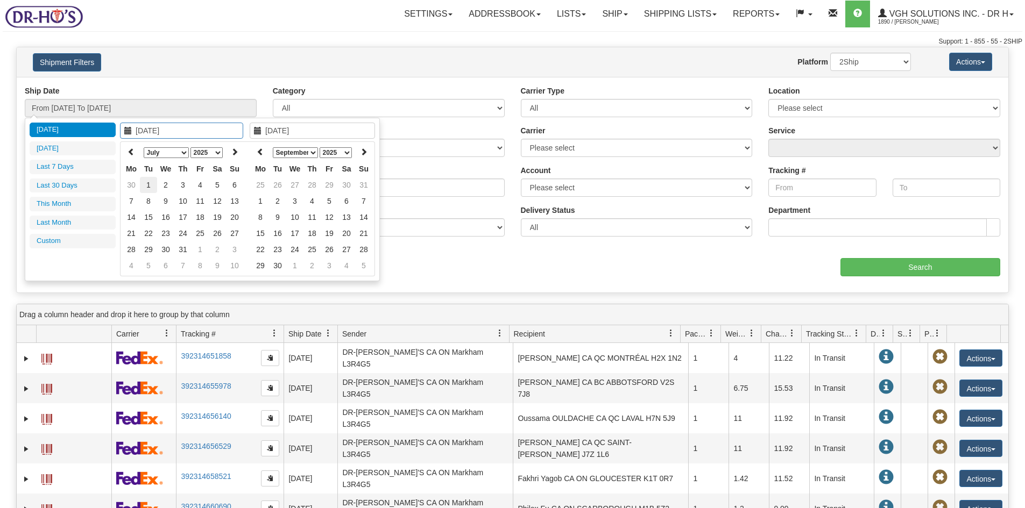
click at [148, 183] on td "1" at bounding box center [148, 185] width 17 height 16
click at [259, 152] on icon at bounding box center [261, 152] width 8 height 8
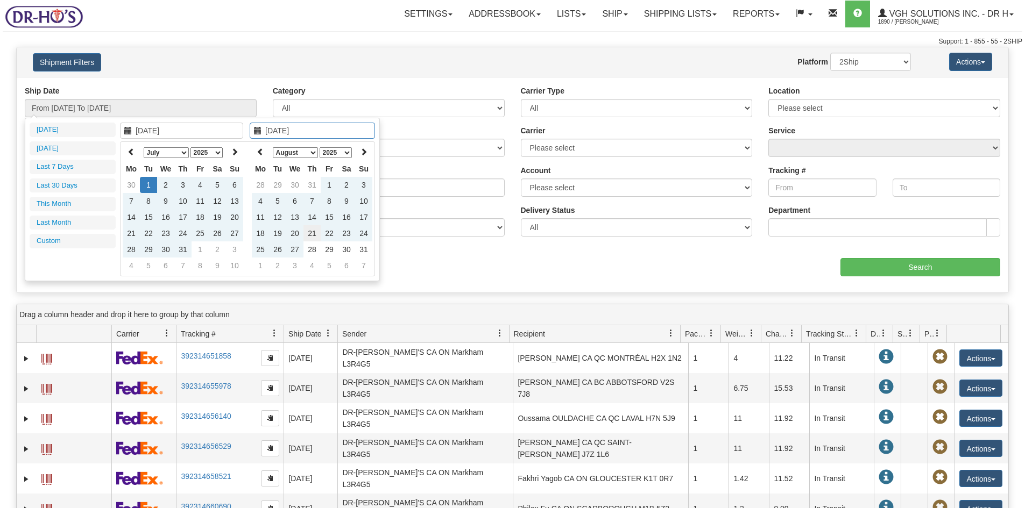
type input "[DATE]"
click at [312, 232] on td "21" at bounding box center [311, 233] width 17 height 16
type input "From 07/01/2025 To 08/21/2025"
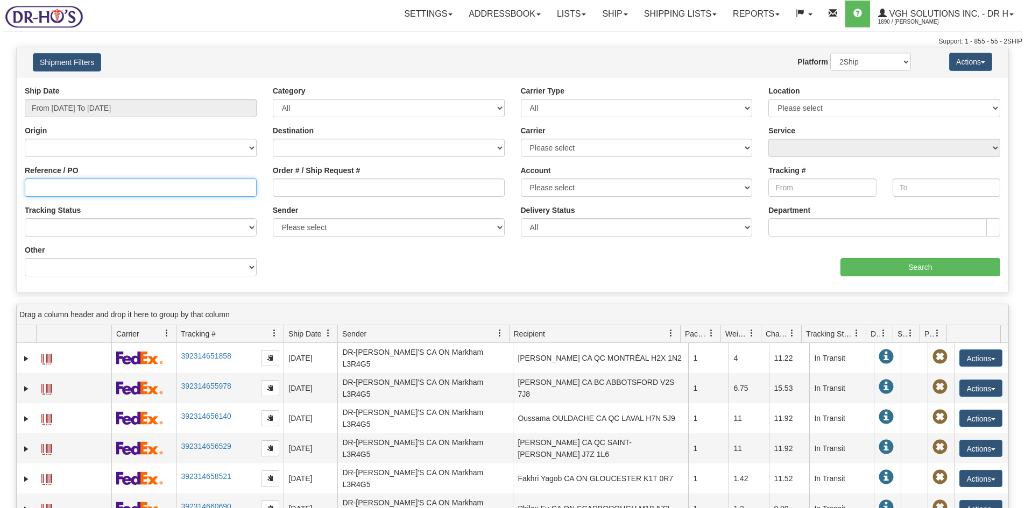
click at [55, 188] on input "Reference / PO" at bounding box center [141, 188] width 232 height 18
paste input "1195387"
type input "1195387"
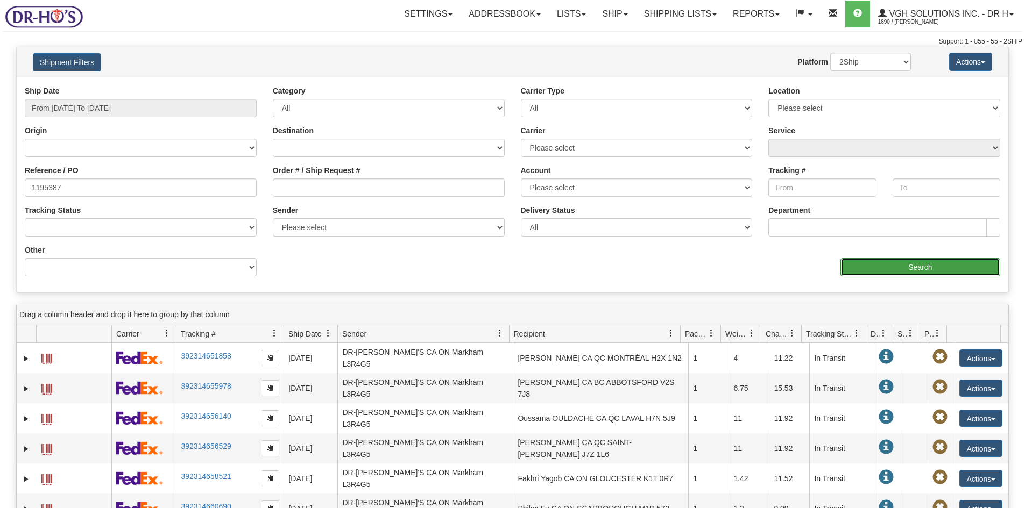
click at [918, 267] on input "Search" at bounding box center [920, 267] width 160 height 18
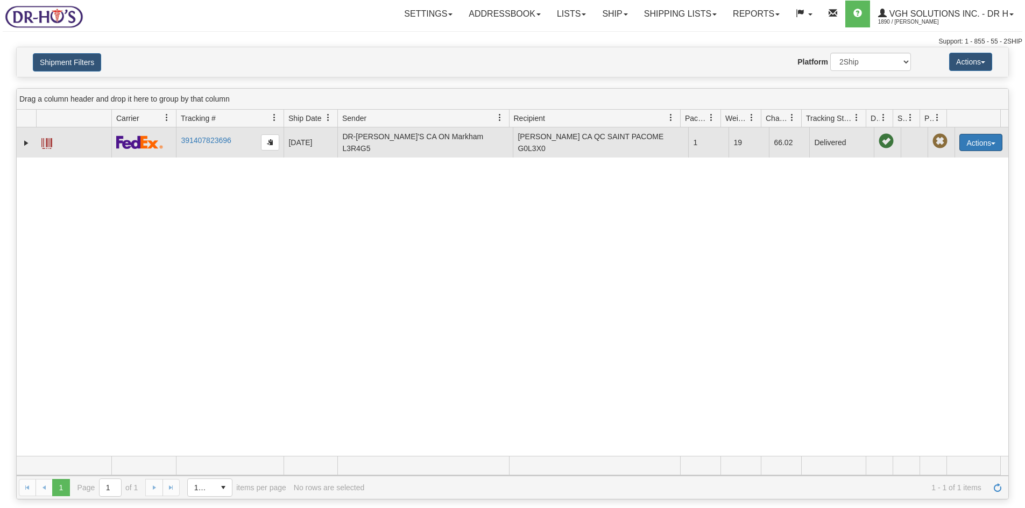
click at [965, 143] on button "Actions" at bounding box center [980, 142] width 43 height 17
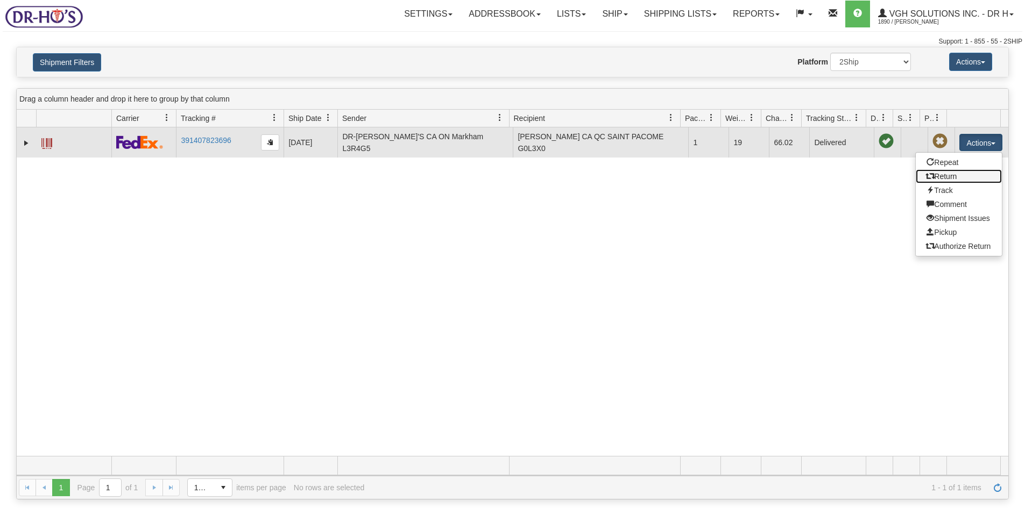
click at [941, 175] on link "Return" at bounding box center [959, 176] width 86 height 14
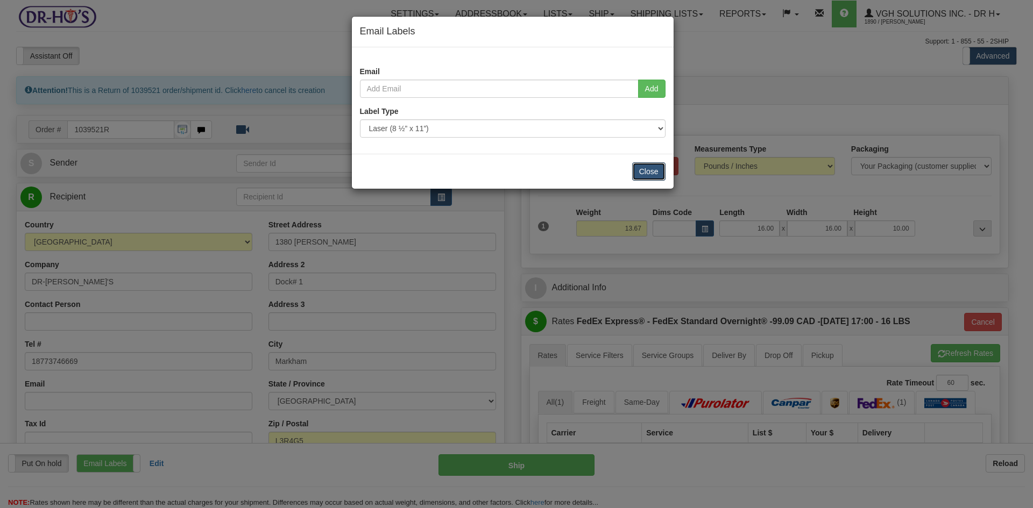
drag, startPoint x: 648, startPoint y: 169, endPoint x: 605, endPoint y: 196, distance: 50.3
click at [648, 169] on button "Close" at bounding box center [648, 171] width 33 height 18
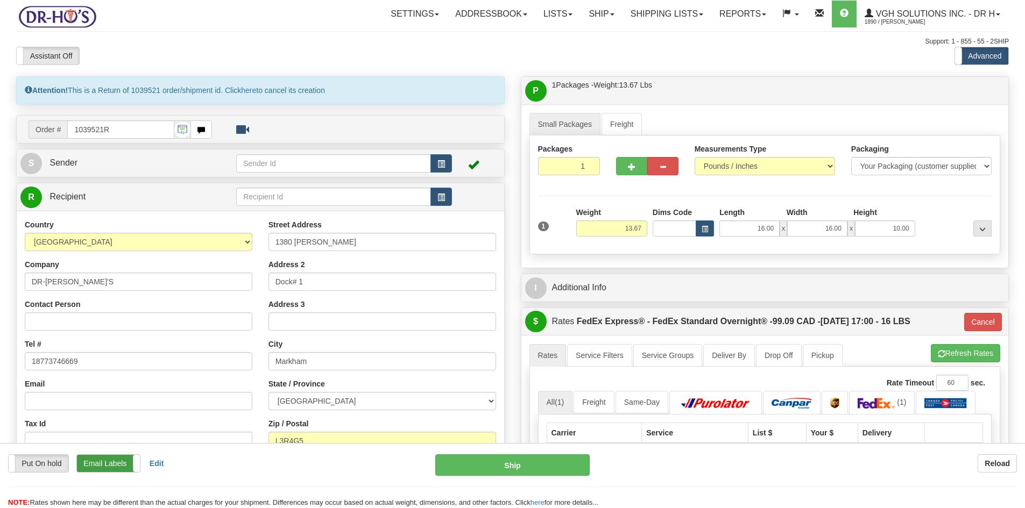
click at [112, 469] on label "Email Labels" at bounding box center [108, 463] width 63 height 17
drag, startPoint x: 66, startPoint y: 281, endPoint x: 10, endPoint y: 285, distance: 56.1
click at [10, 285] on div "Attention! This is a Return of 1039521 order/shipment id. Click here to cancel …" at bounding box center [260, 333] width 505 height 514
click at [42, 323] on input "Contact Person" at bounding box center [139, 322] width 228 height 18
paste input "DR-[PERSON_NAME]'S"
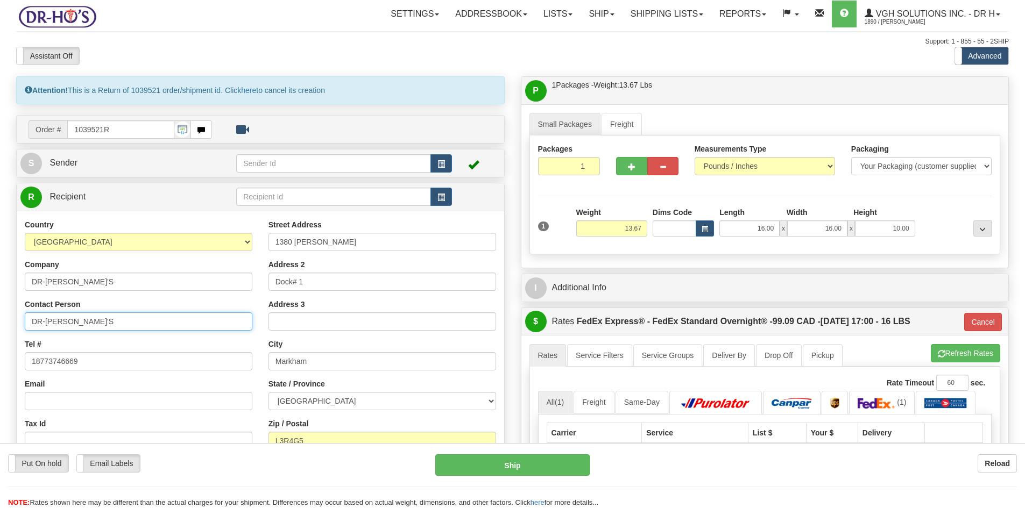
type input "DR-[PERSON_NAME]'S"
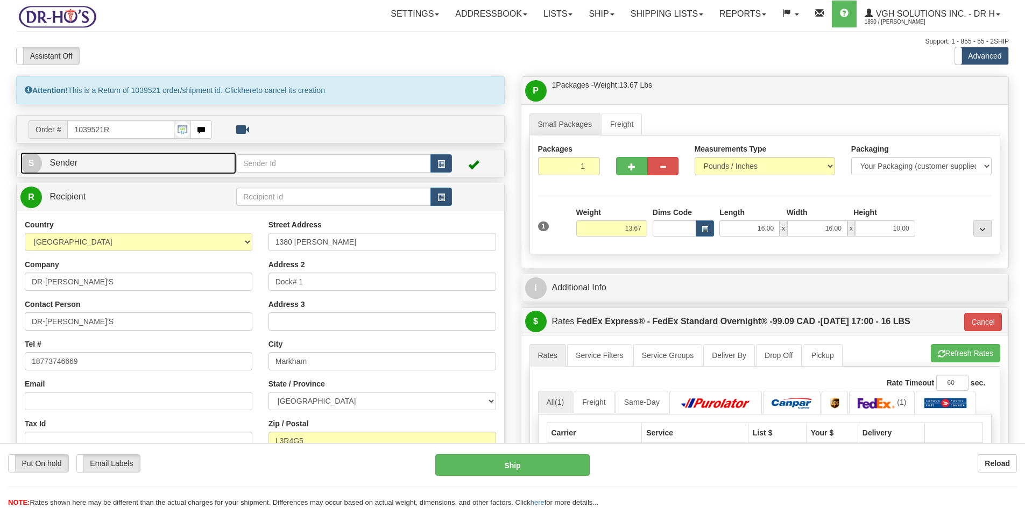
click at [70, 167] on span "Sender" at bounding box center [63, 162] width 28 height 9
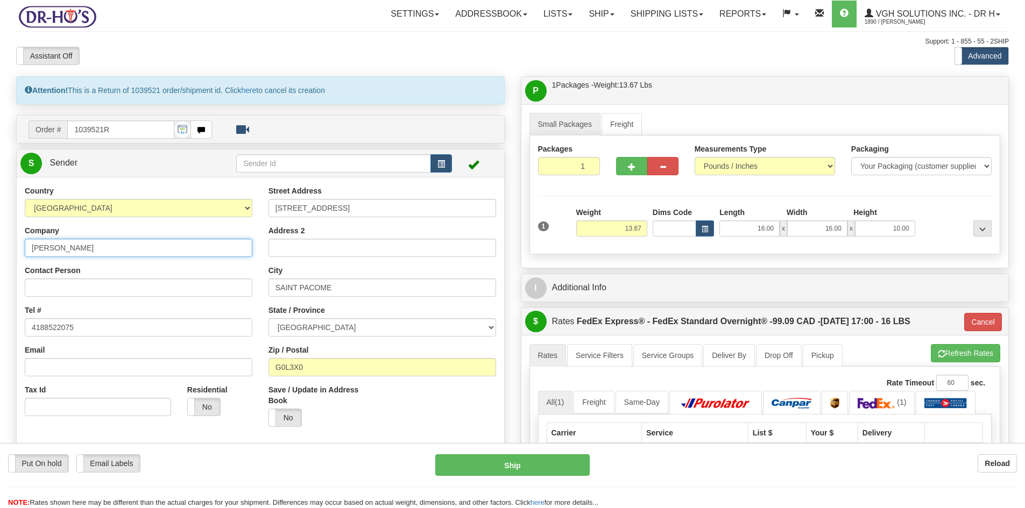
drag, startPoint x: 91, startPoint y: 250, endPoint x: -16, endPoint y: 249, distance: 107.0
click at [0, 249] on html "Training Course Close Toggle navigation Settings Shipping Preferences New Sende…" at bounding box center [512, 254] width 1025 height 508
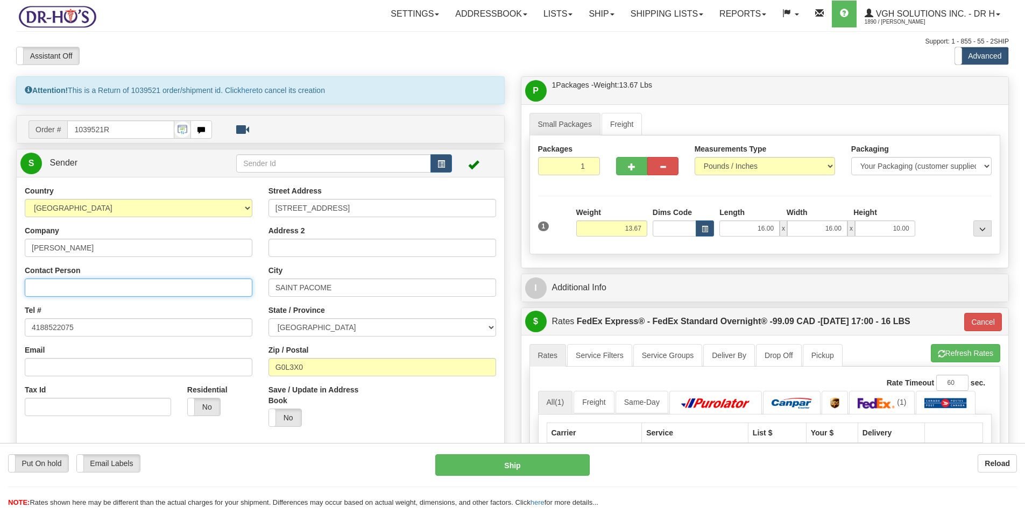
click at [66, 292] on input "Contact Person" at bounding box center [139, 288] width 228 height 18
paste input "[PERSON_NAME]"
type input "[PERSON_NAME]"
click at [988, 323] on button "Cancel" at bounding box center [983, 322] width 38 height 18
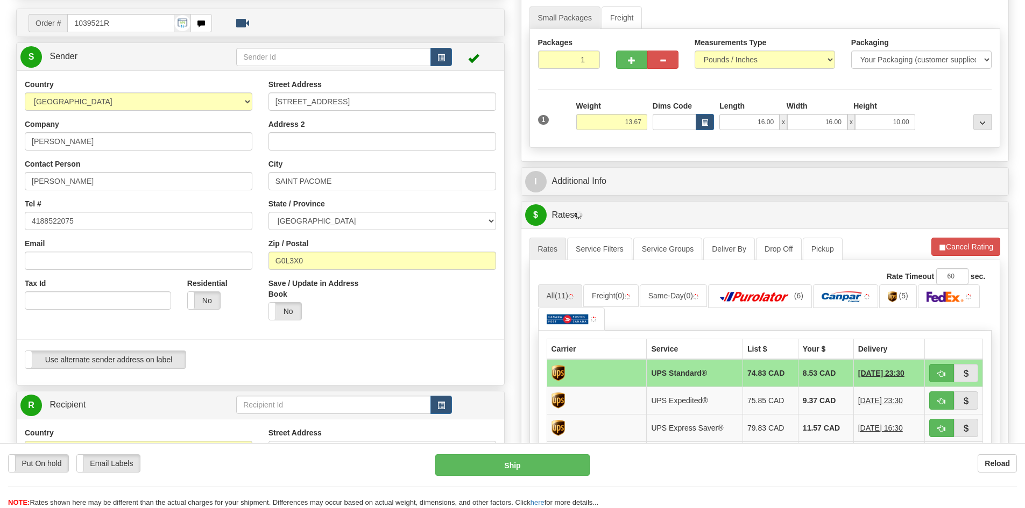
scroll to position [108, 0]
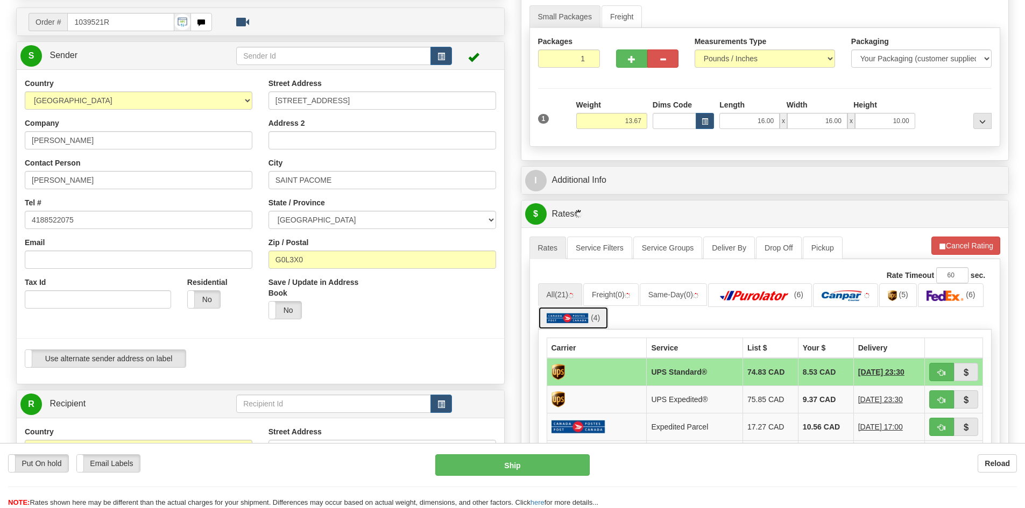
click at [567, 316] on img at bounding box center [568, 318] width 42 height 11
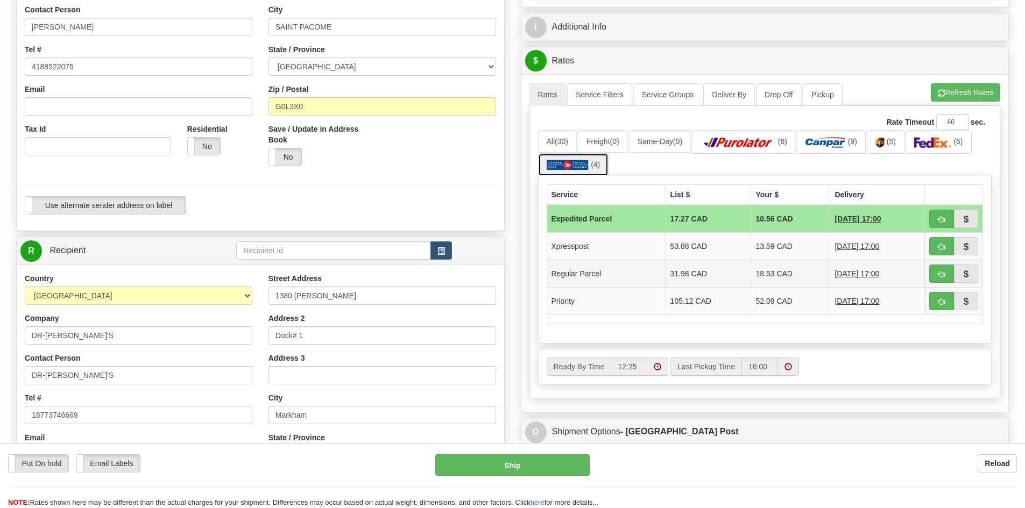
scroll to position [430, 0]
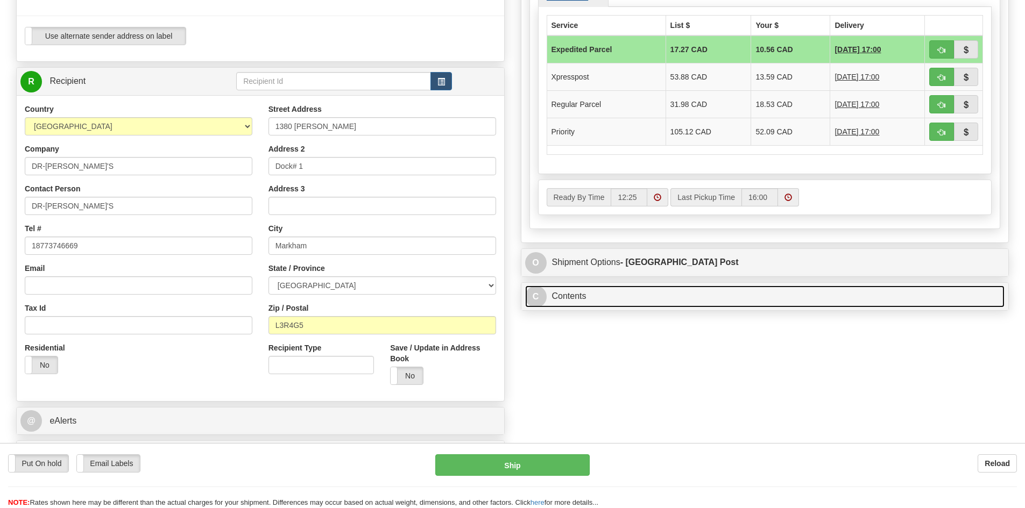
click at [611, 297] on link "C Contents" at bounding box center [765, 297] width 480 height 22
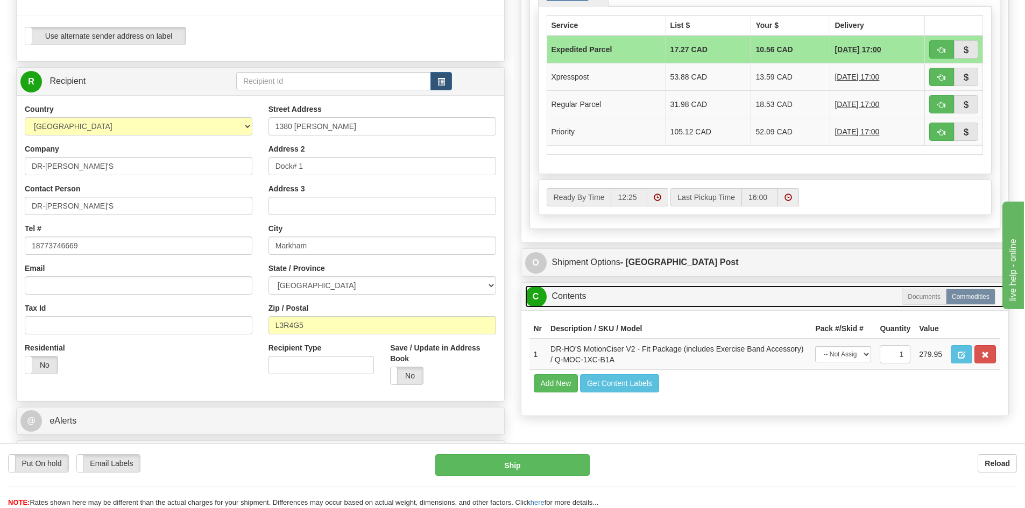
scroll to position [0, 0]
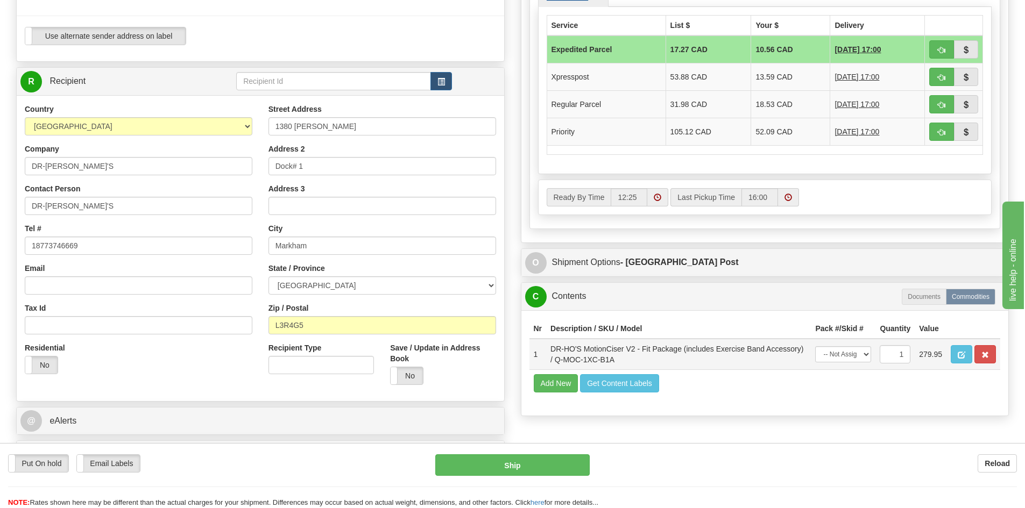
click at [938, 358] on td "279.95" at bounding box center [930, 354] width 32 height 31
click at [918, 353] on td "279.95" at bounding box center [930, 354] width 32 height 31
click at [926, 354] on td "279.95" at bounding box center [930, 354] width 32 height 31
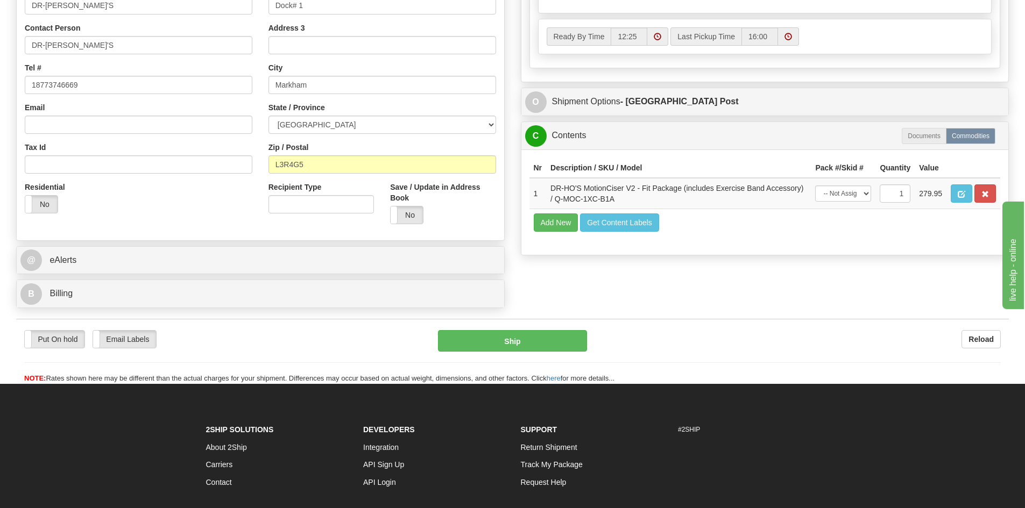
scroll to position [592, 0]
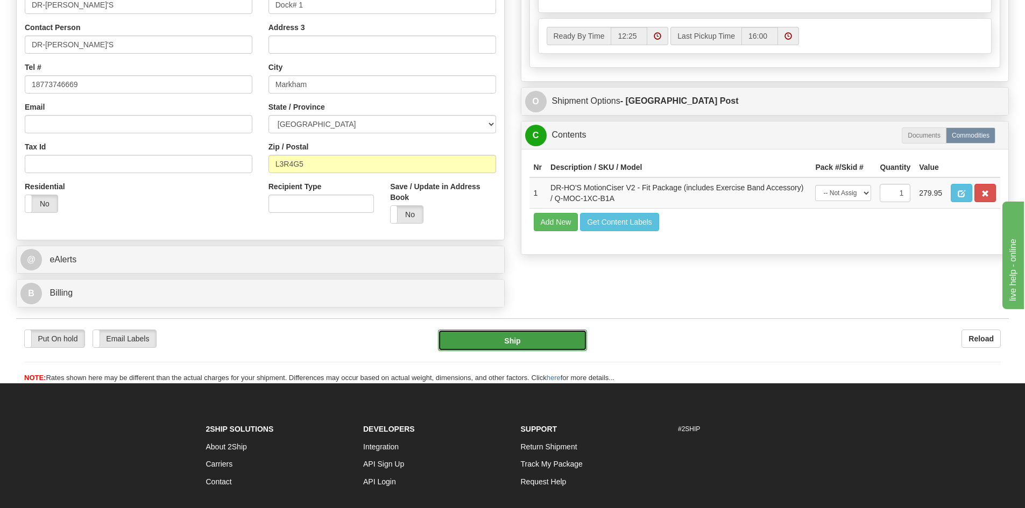
click at [506, 343] on button "Ship" at bounding box center [512, 341] width 149 height 22
type input "DOM.EP"
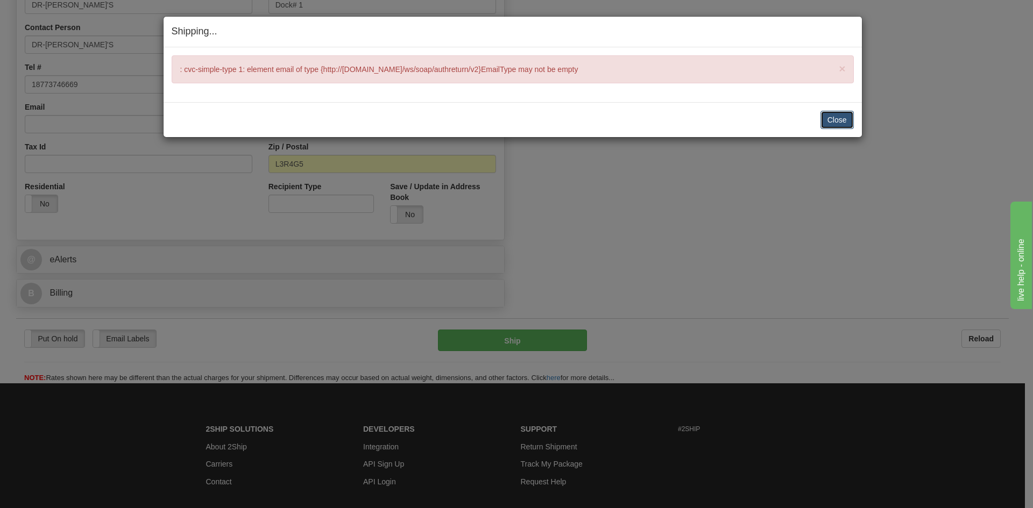
click at [834, 125] on button "Close" at bounding box center [836, 120] width 33 height 18
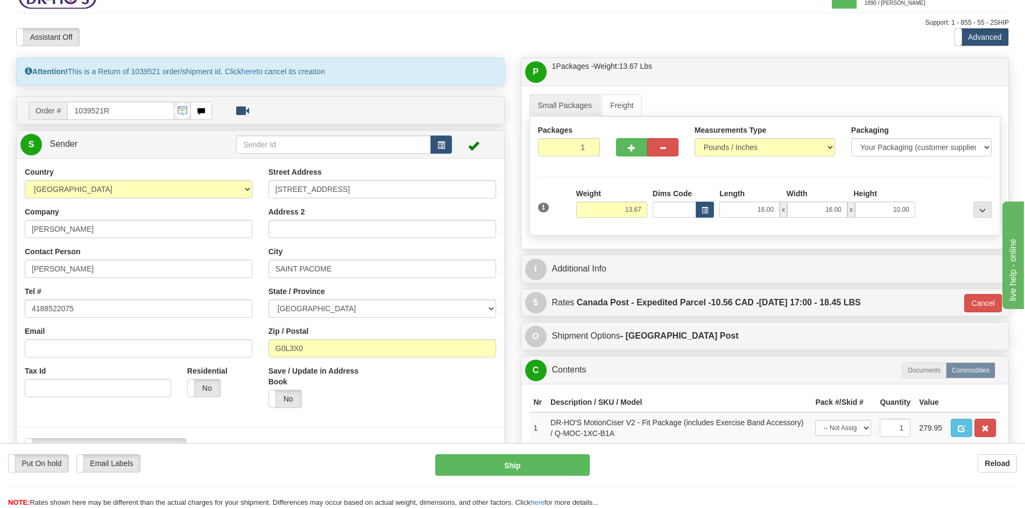
scroll to position [0, 0]
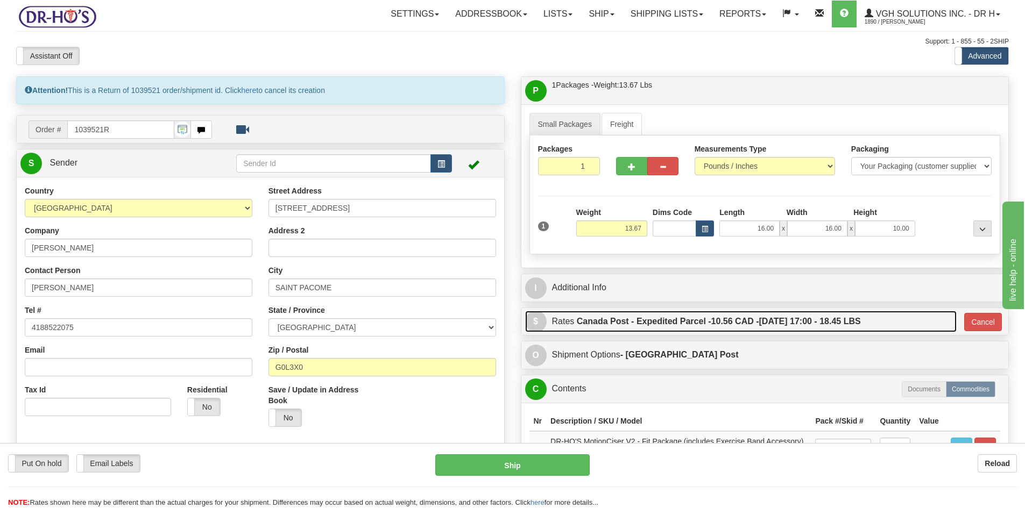
click at [662, 322] on label "Canada Post - Expedited Parcel - 10.56 CAD - [DATE] 17:00 - 18.45 LBS" at bounding box center [719, 322] width 284 height 22
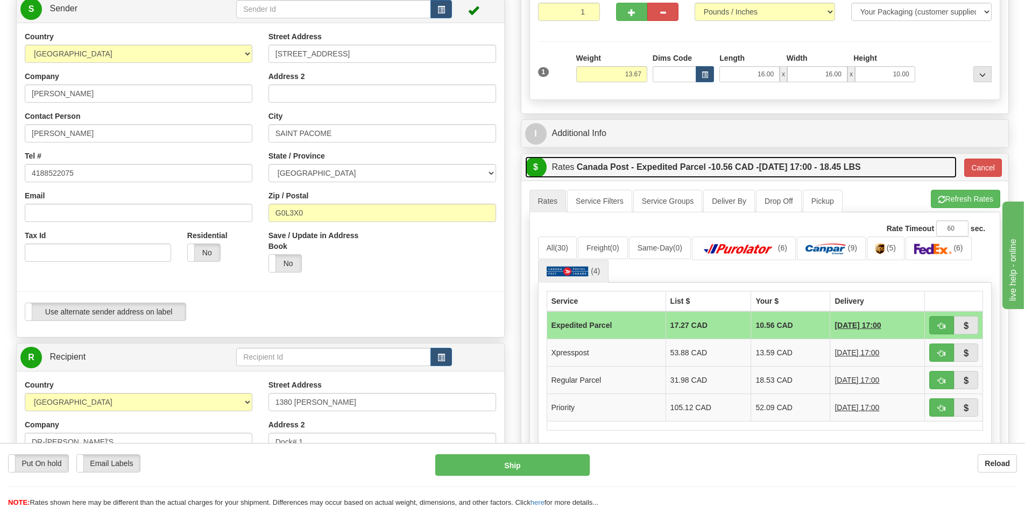
scroll to position [161, 0]
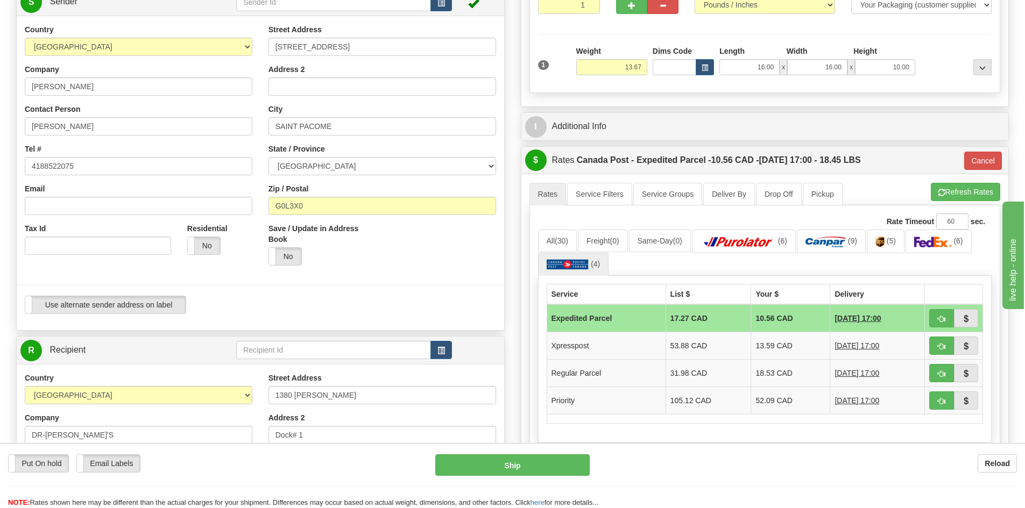
click at [693, 321] on td "17.27 CAD" at bounding box center [708, 318] width 86 height 28
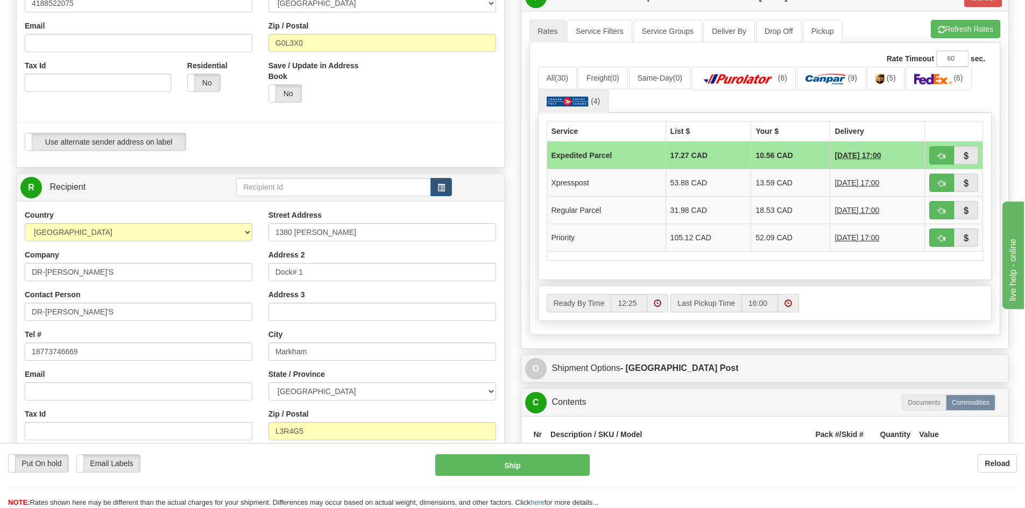
scroll to position [430, 0]
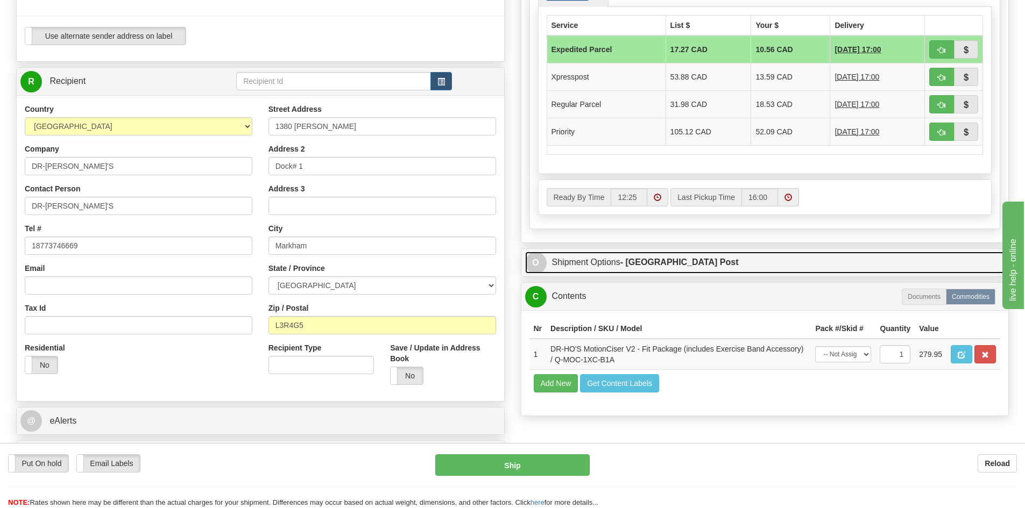
click at [717, 261] on link "O Shipment Options - [GEOGRAPHIC_DATA] Post" at bounding box center [765, 263] width 480 height 22
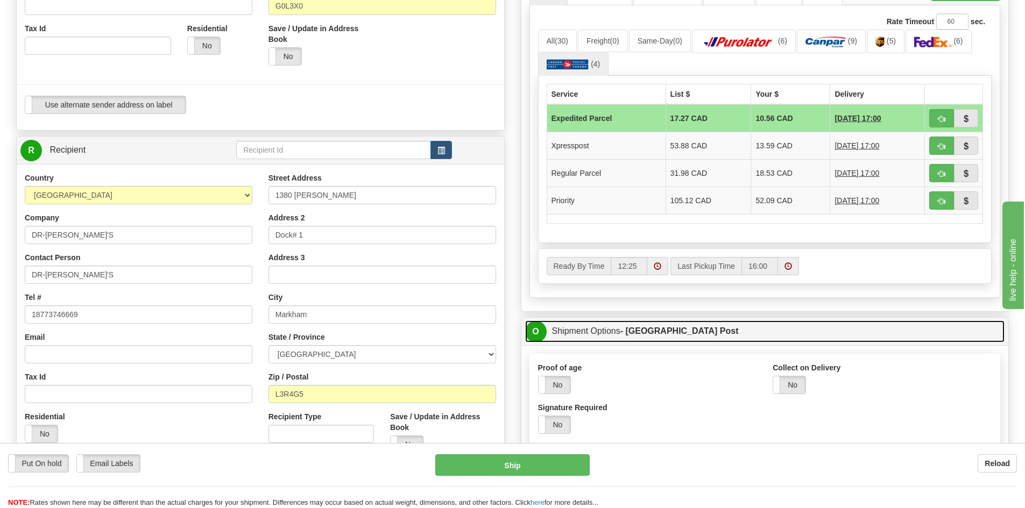
scroll to position [296, 0]
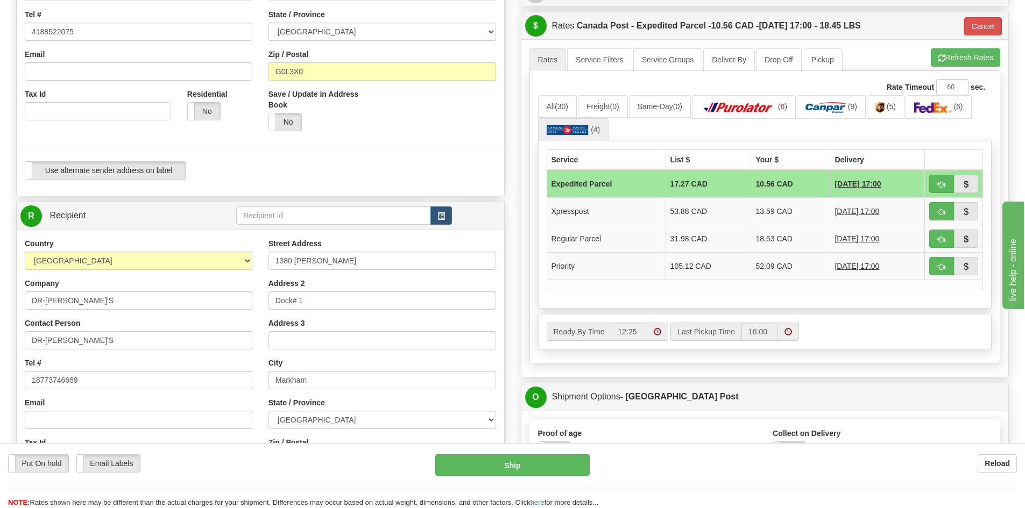
click at [639, 179] on td "Expedited Parcel" at bounding box center [606, 184] width 119 height 28
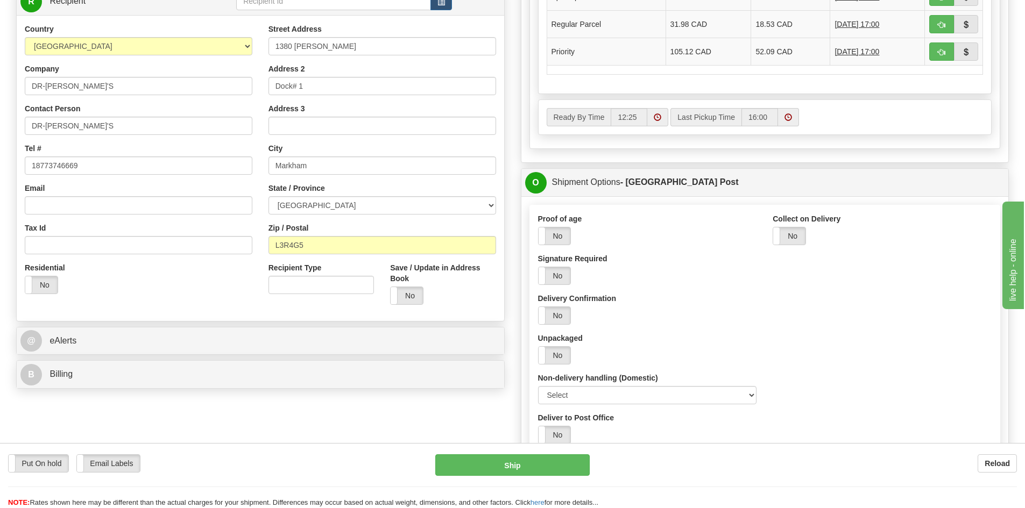
scroll to position [511, 0]
click at [498, 470] on button "Ship" at bounding box center [512, 466] width 154 height 22
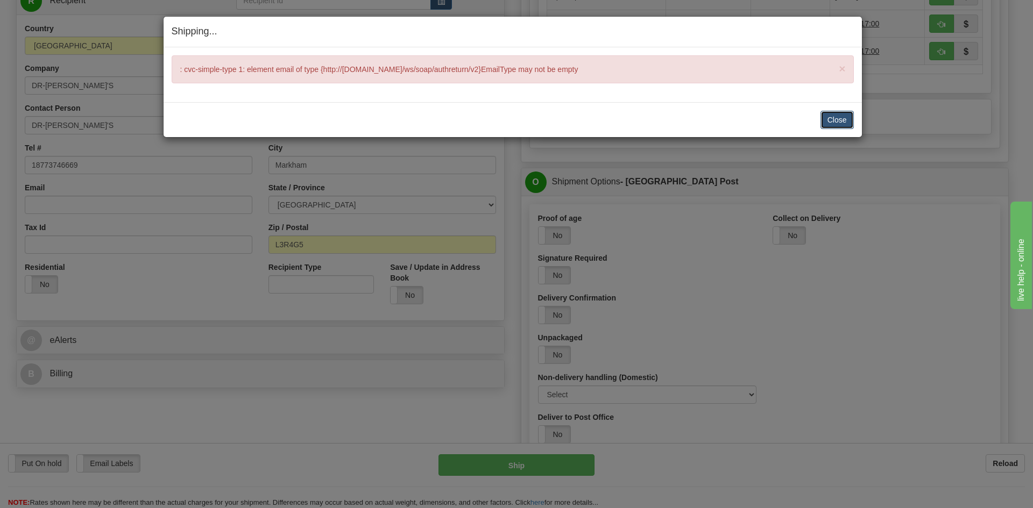
click at [842, 117] on button "Close" at bounding box center [836, 120] width 33 height 18
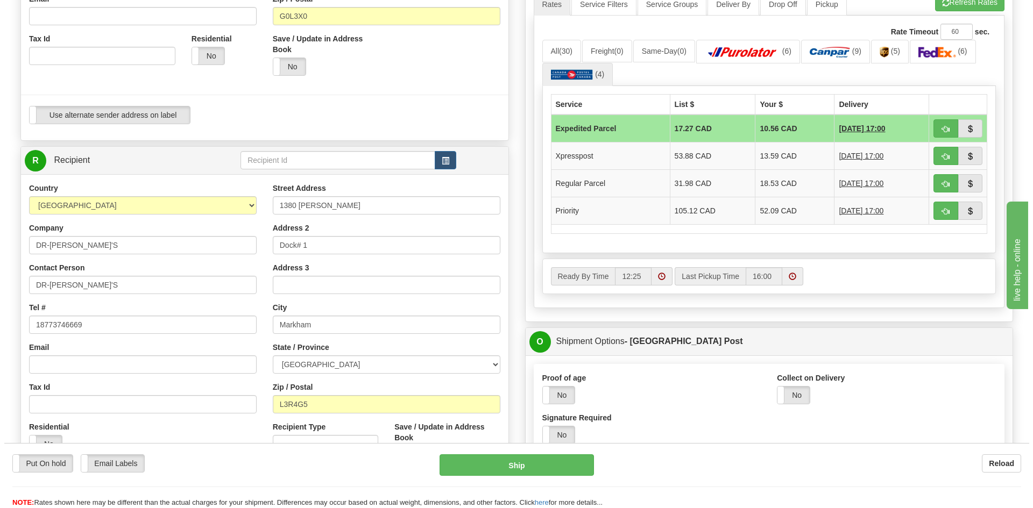
scroll to position [350, 0]
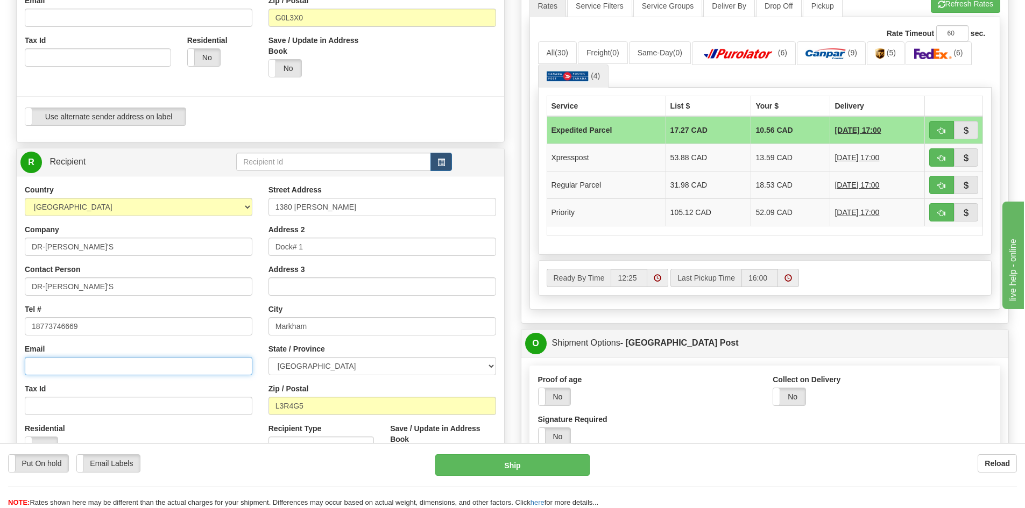
click at [52, 364] on input "Email" at bounding box center [139, 366] width 228 height 18
paste input "[PERSON_NAME]"
type input "[PERSON_NAME]"
drag, startPoint x: 95, startPoint y: 370, endPoint x: -40, endPoint y: 380, distance: 135.4
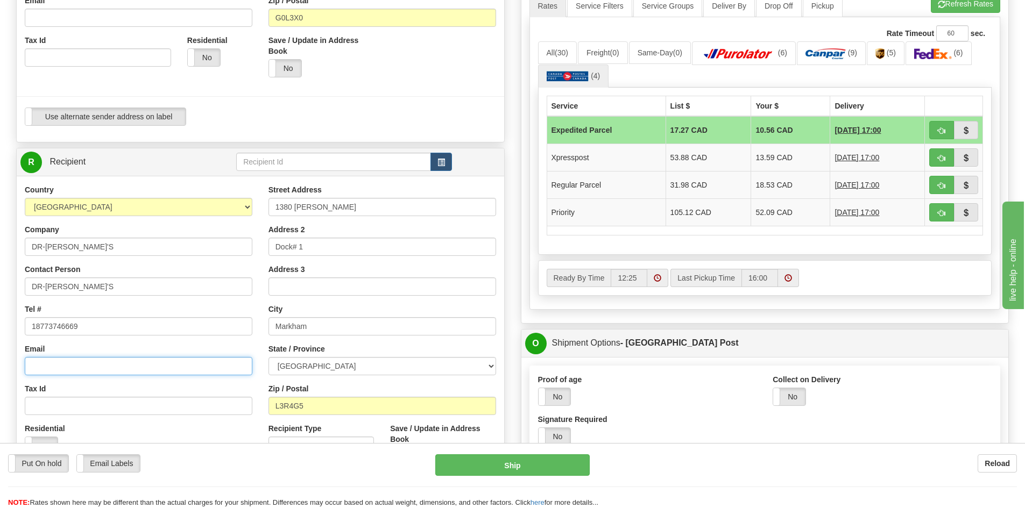
click at [123, 367] on input "Email" at bounding box center [139, 366] width 228 height 18
type input "[PERSON_NAME][EMAIL_ADDRESS][DOMAIN_NAME]"
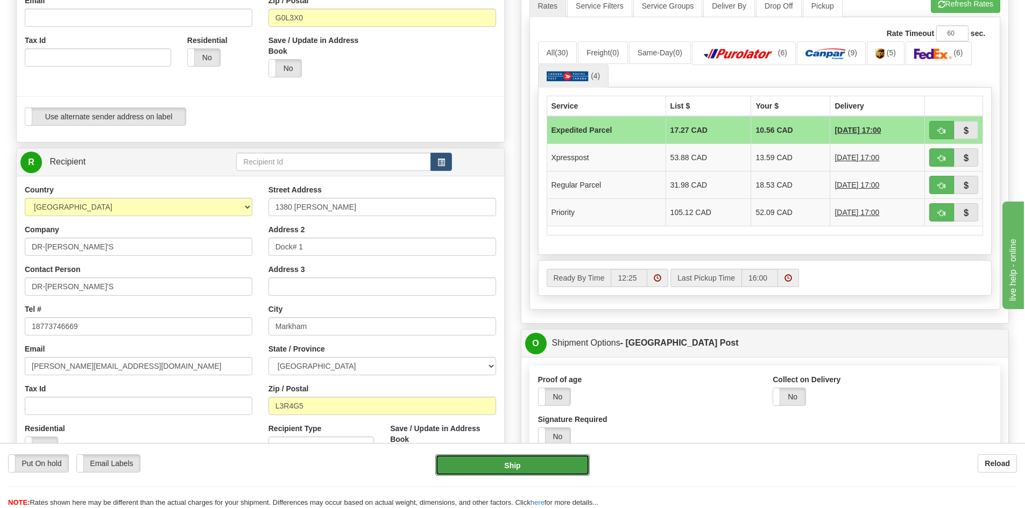
click at [507, 473] on button "Ship" at bounding box center [512, 466] width 154 height 22
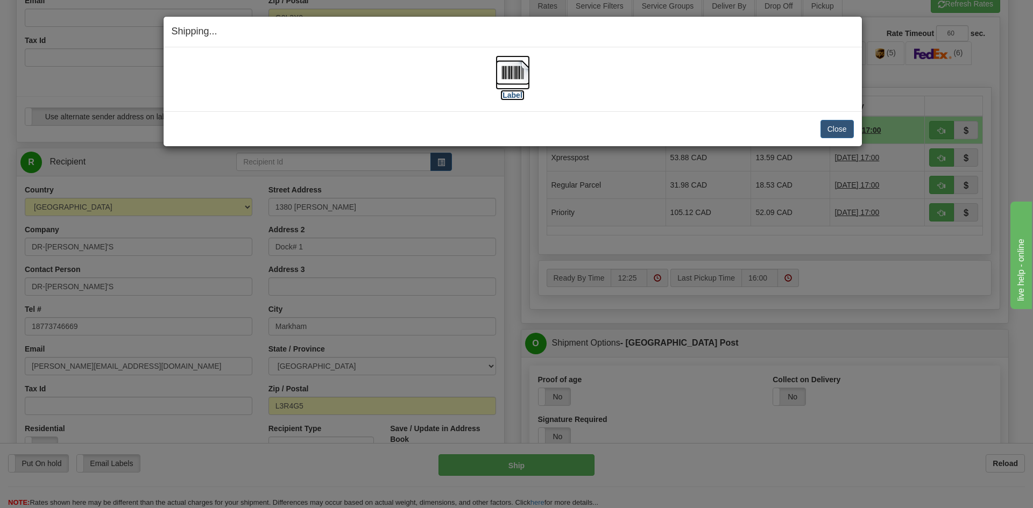
click at [517, 75] on img at bounding box center [512, 72] width 34 height 34
